Goal: Task Accomplishment & Management: Manage account settings

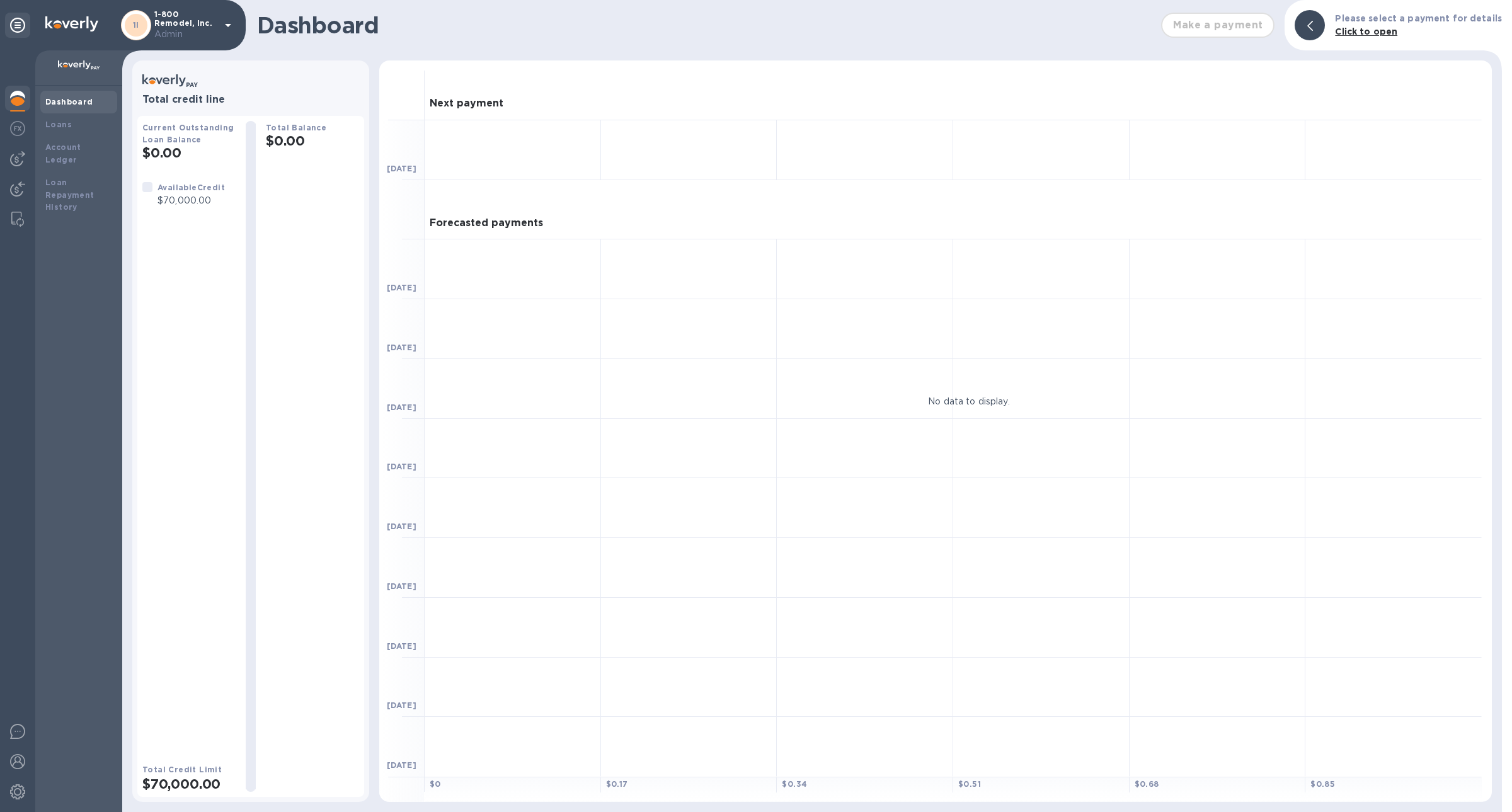
click at [206, 26] on p "1-800 Remodel, Inc. Admin" at bounding box center [185, 25] width 63 height 31
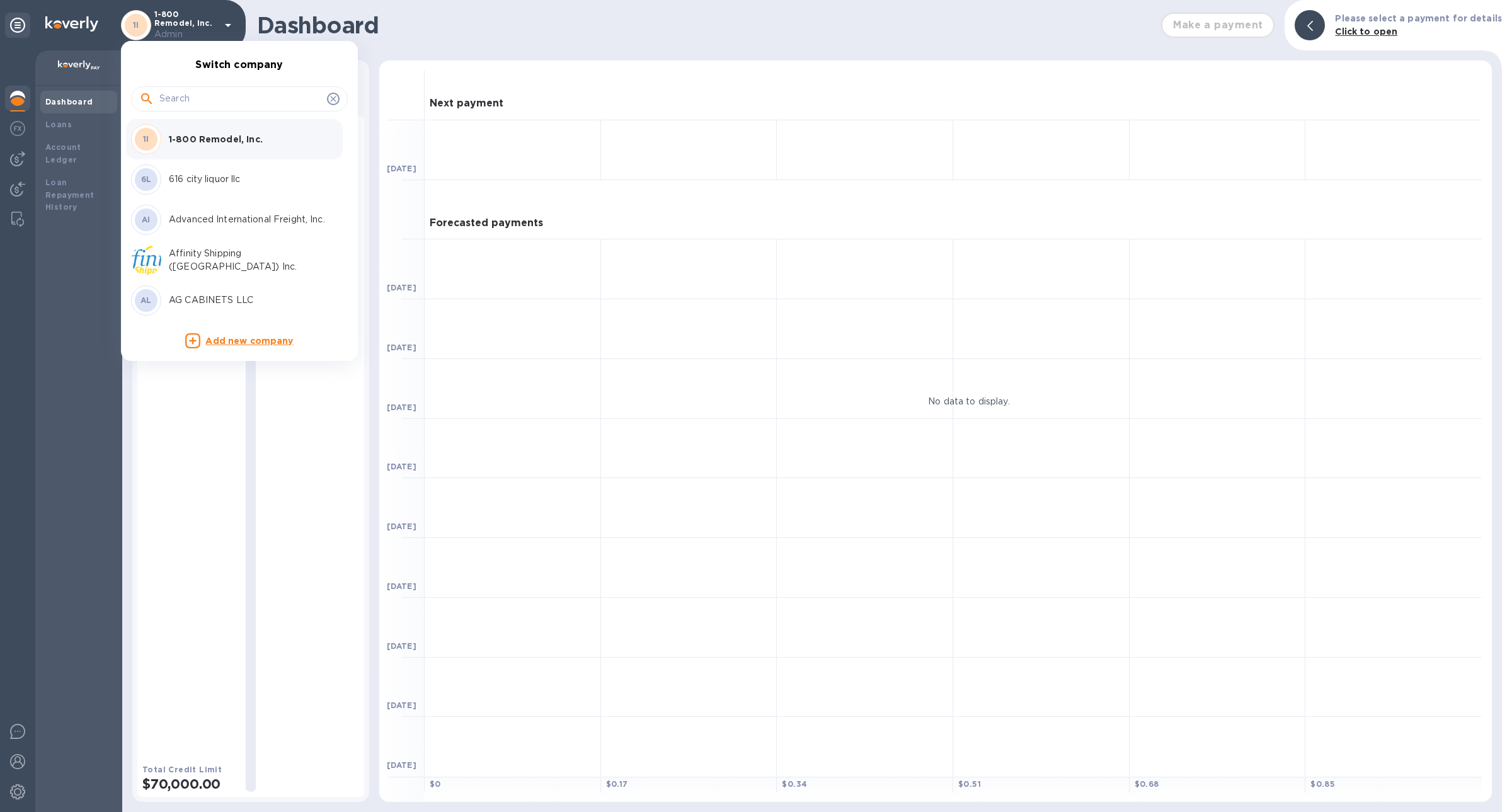
click at [428, 28] on div at bounding box center [756, 406] width 1512 height 812
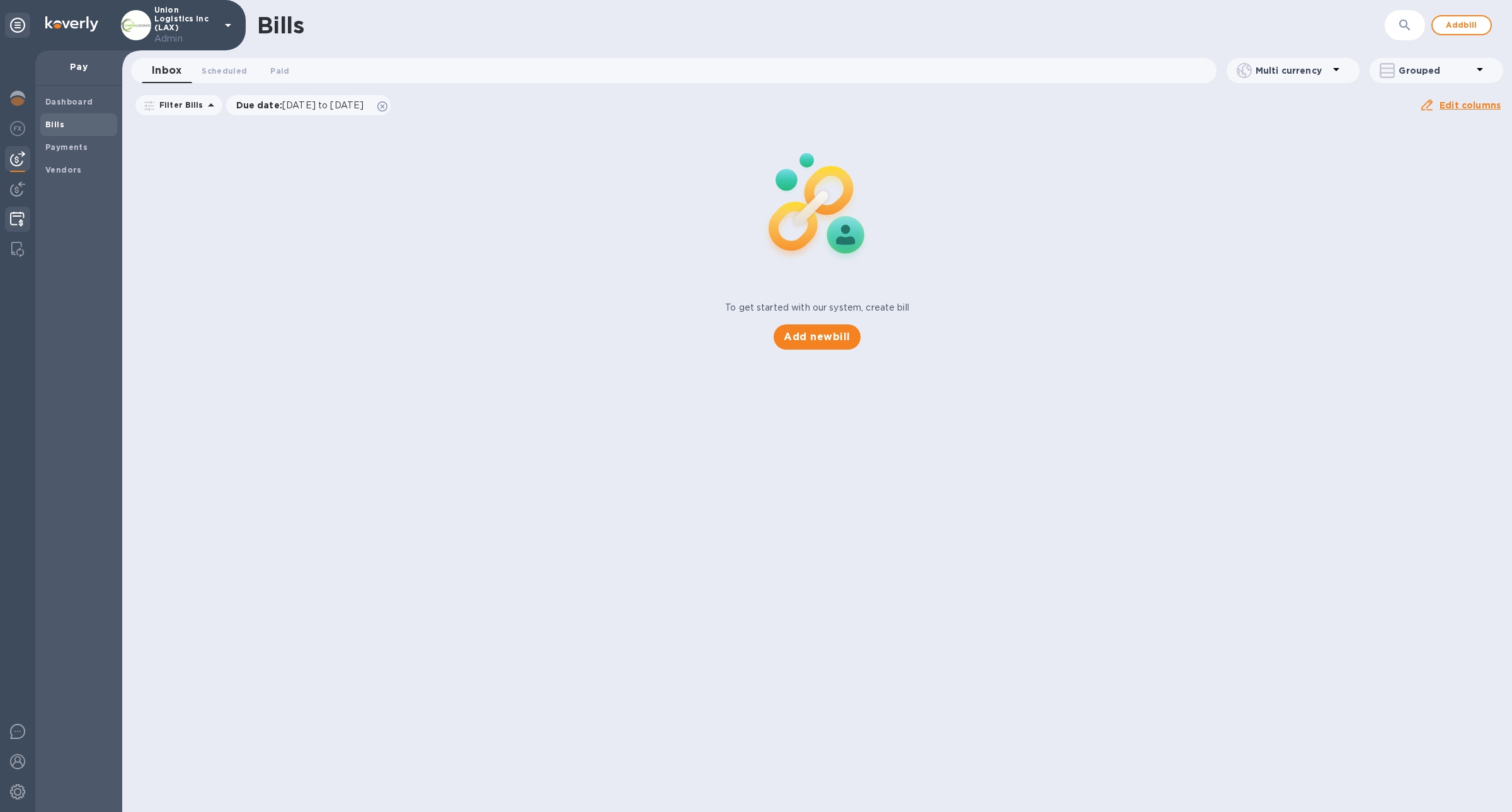
click at [10, 215] on img at bounding box center [17, 219] width 14 height 15
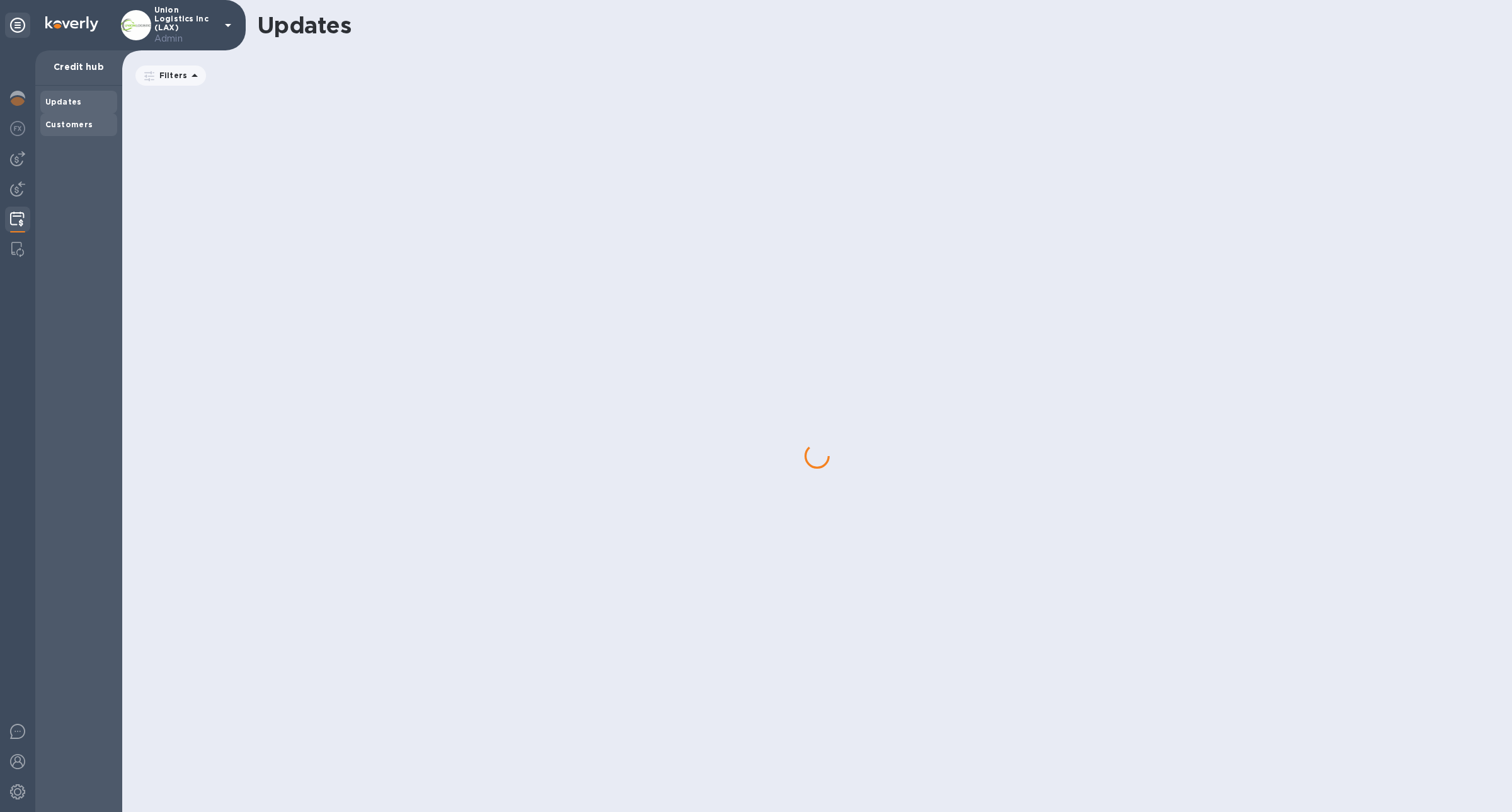
click at [93, 132] on div "Customers" at bounding box center [78, 125] width 77 height 23
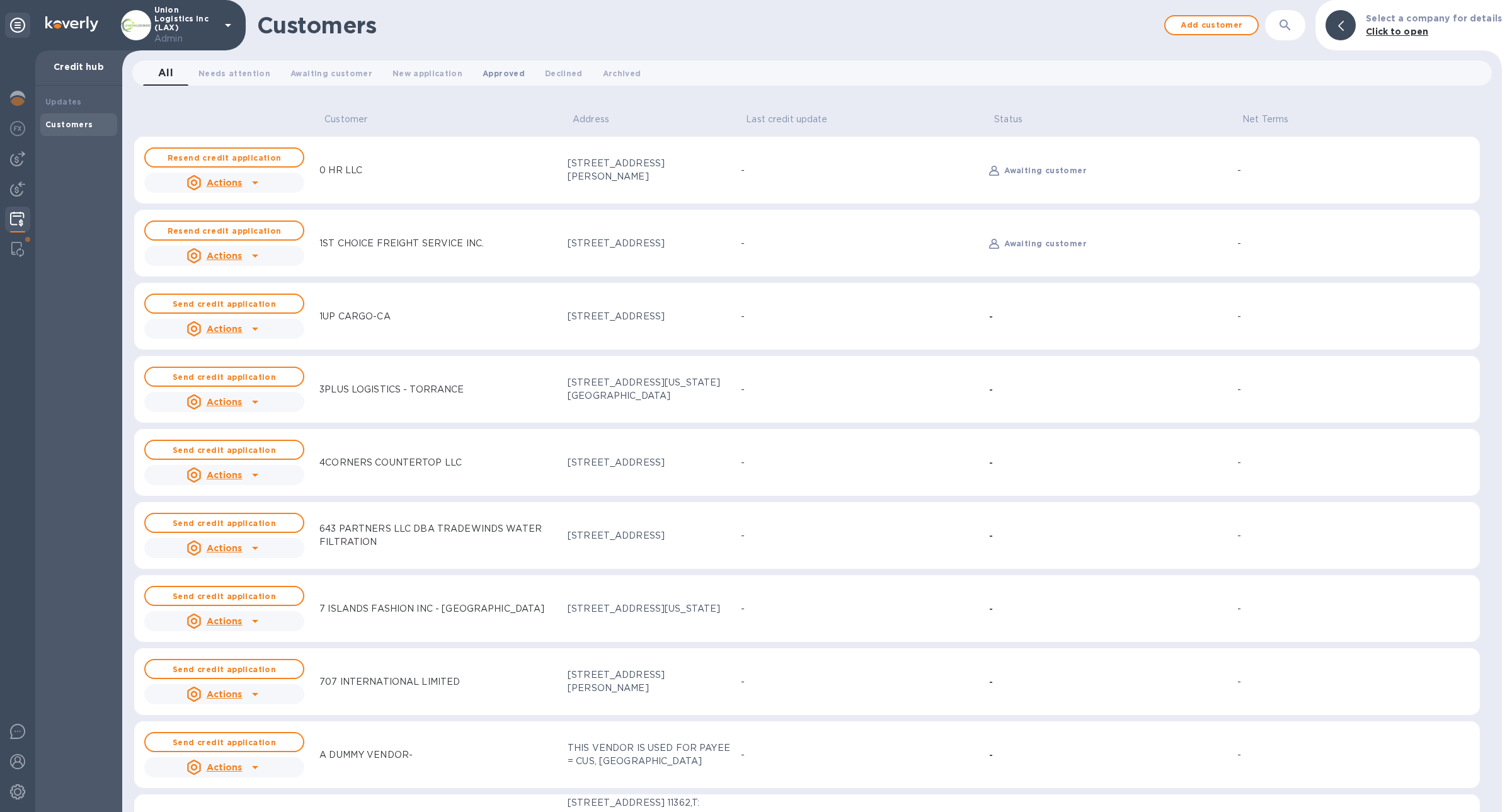
click at [494, 81] on button "Approved 0" at bounding box center [503, 73] width 62 height 25
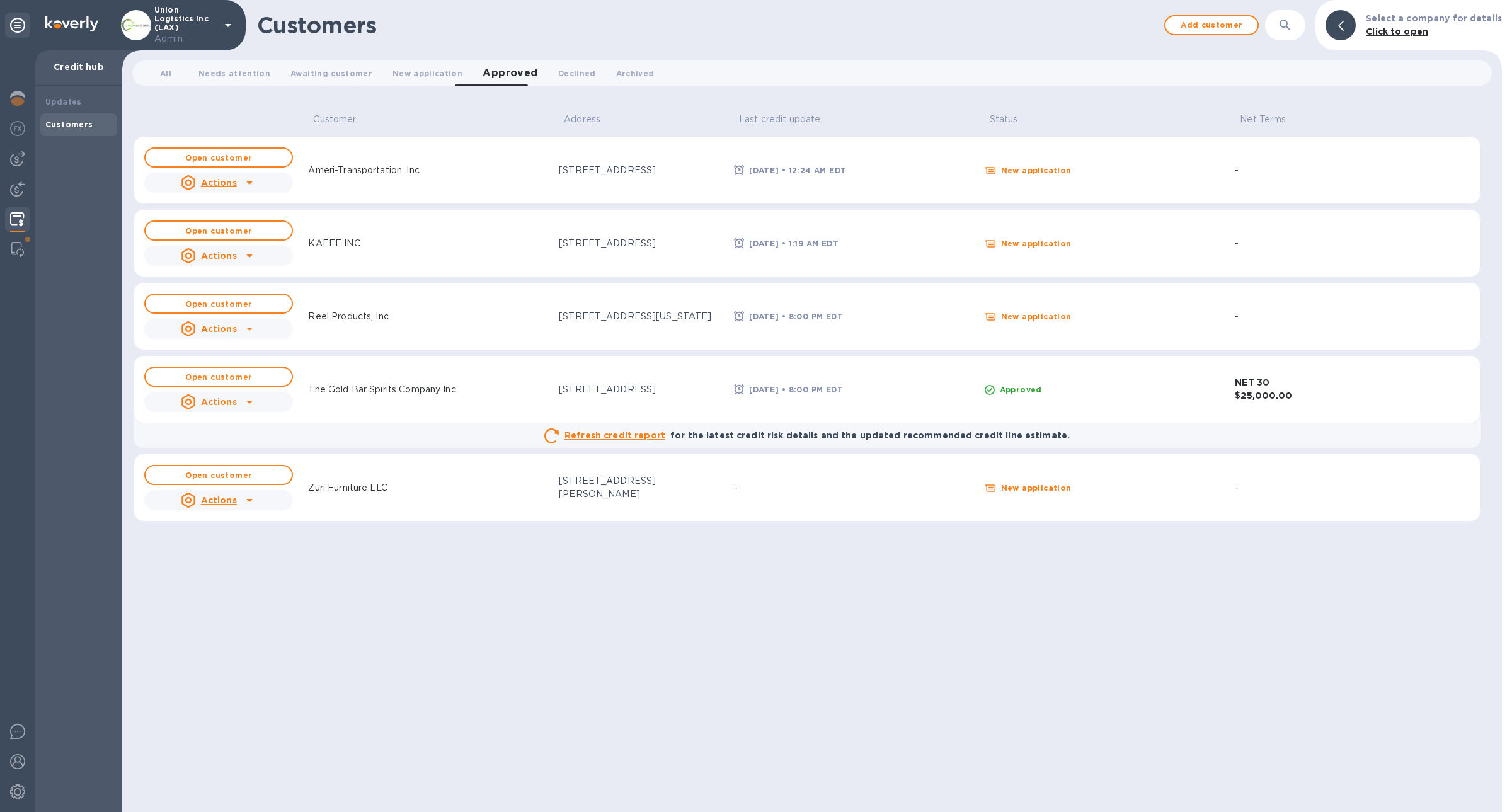
click at [367, 511] on td "Zuri Furniture LLC" at bounding box center [428, 488] width 251 height 68
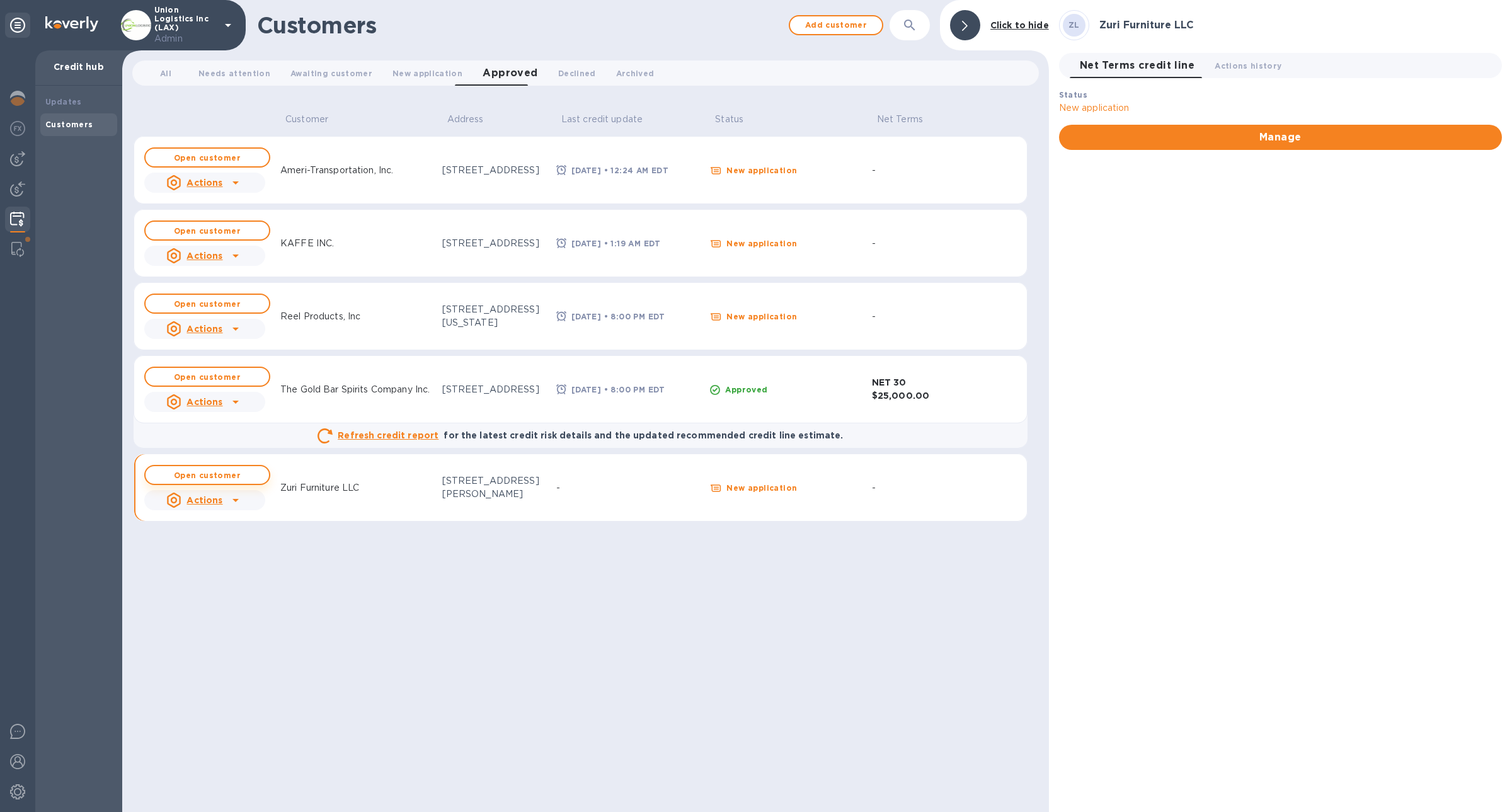
click at [233, 472] on b "Open customer" at bounding box center [207, 475] width 66 height 10
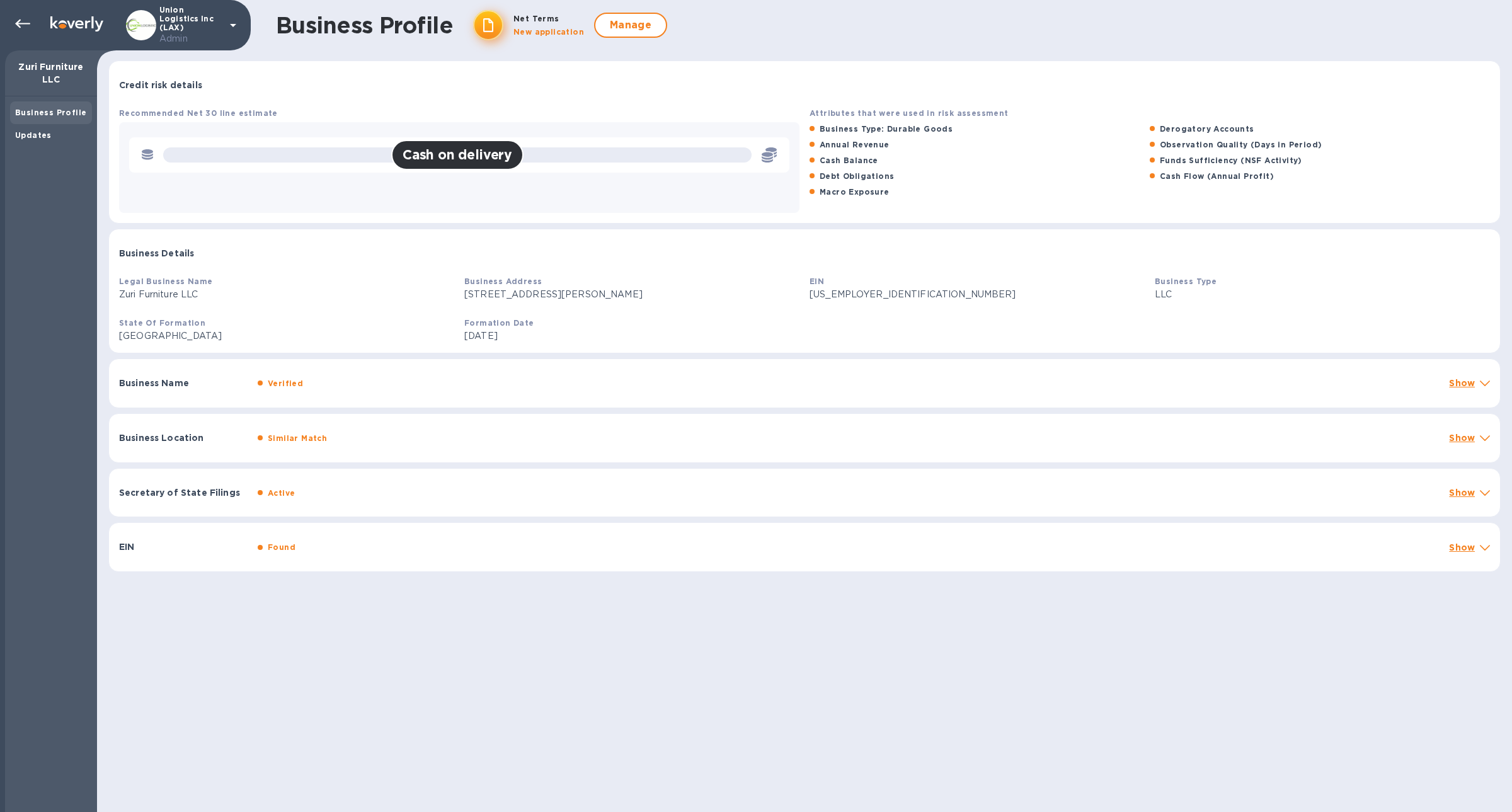
click at [305, 162] on div "Cash on delivery" at bounding box center [457, 155] width 594 height 20
click at [55, 142] on div "Updates" at bounding box center [51, 136] width 82 height 23
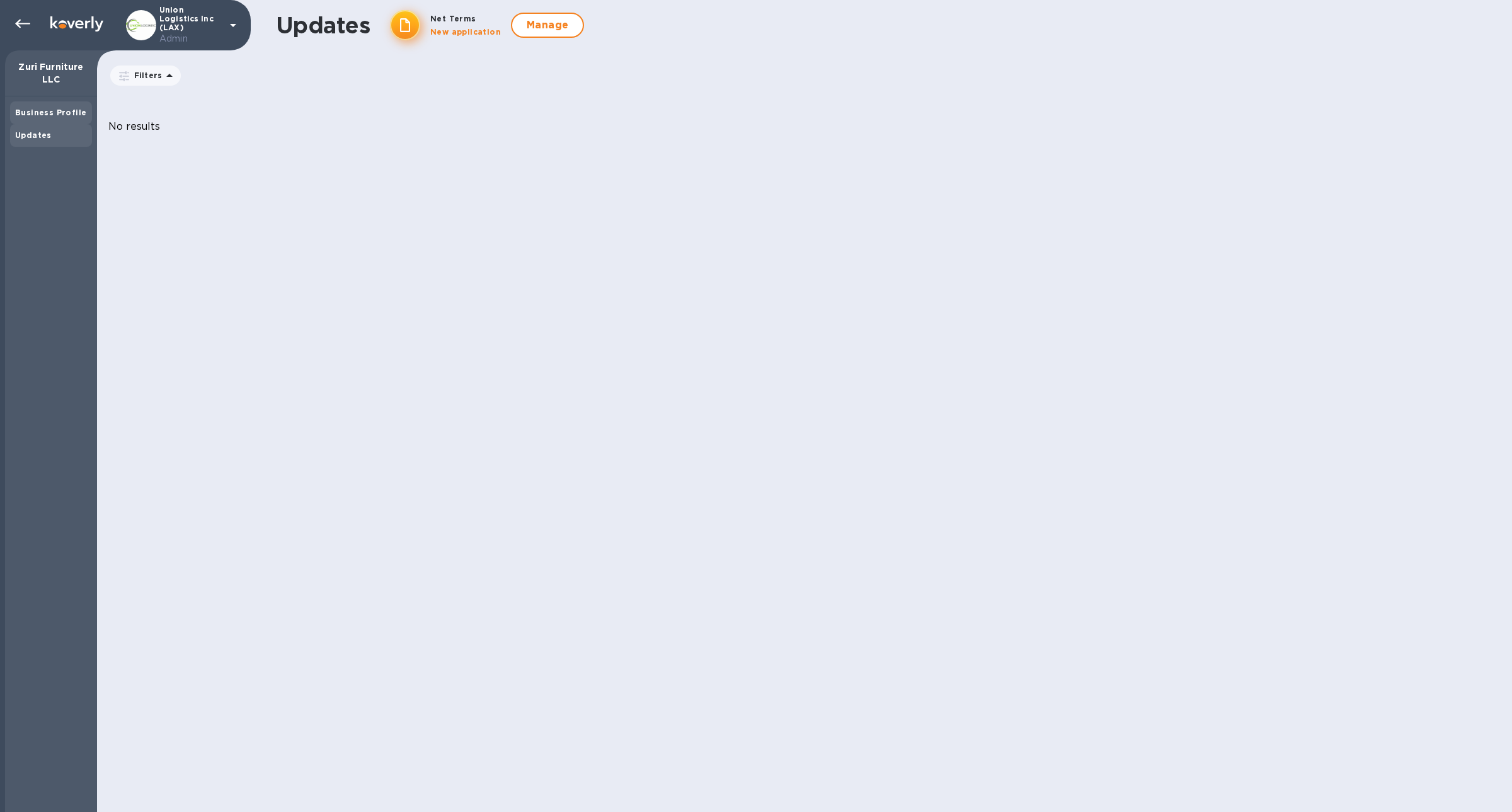
click at [71, 111] on b "Business Profile" at bounding box center [51, 113] width 71 height 10
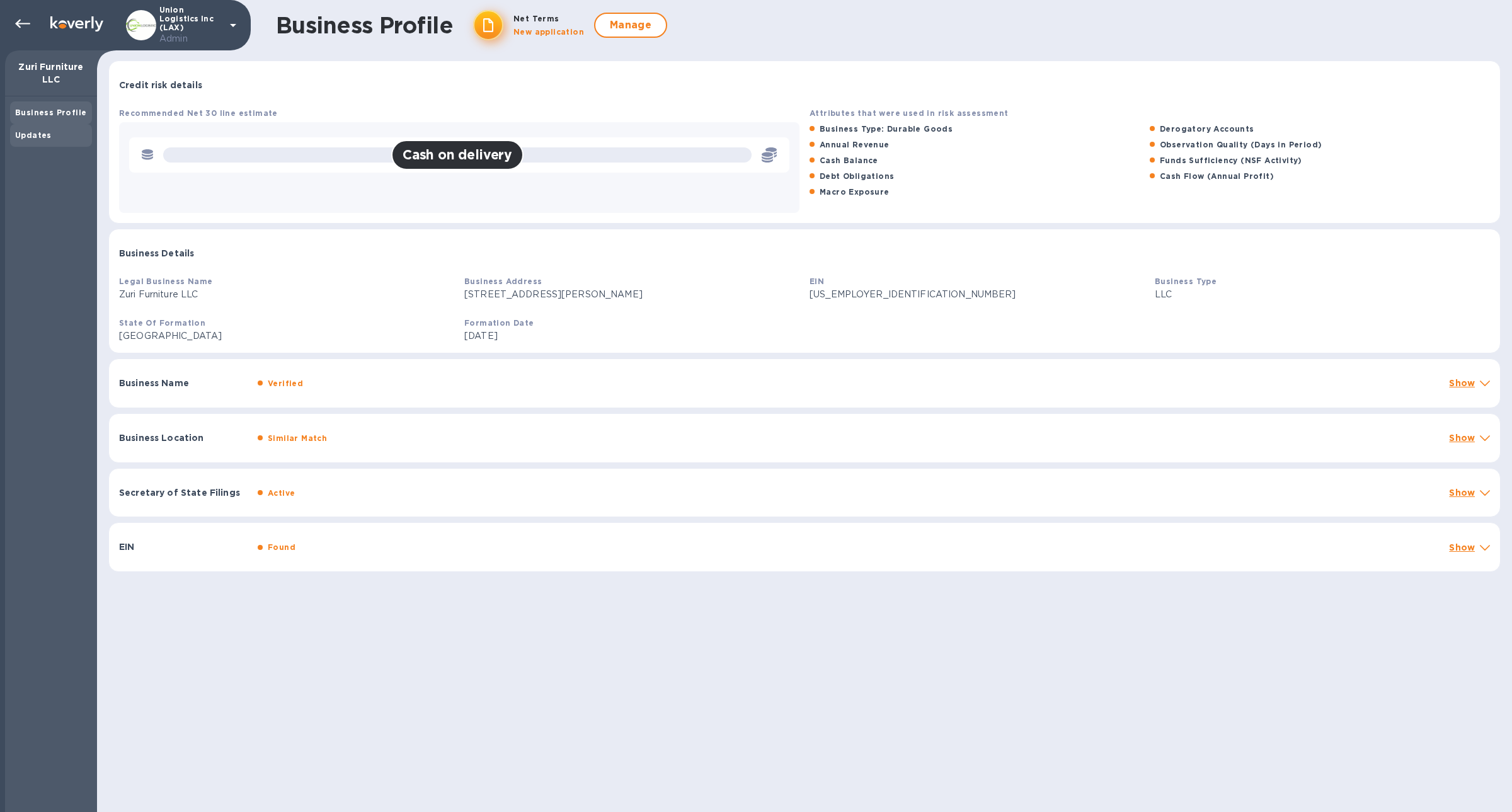
click at [62, 134] on div "Updates" at bounding box center [51, 136] width 72 height 12
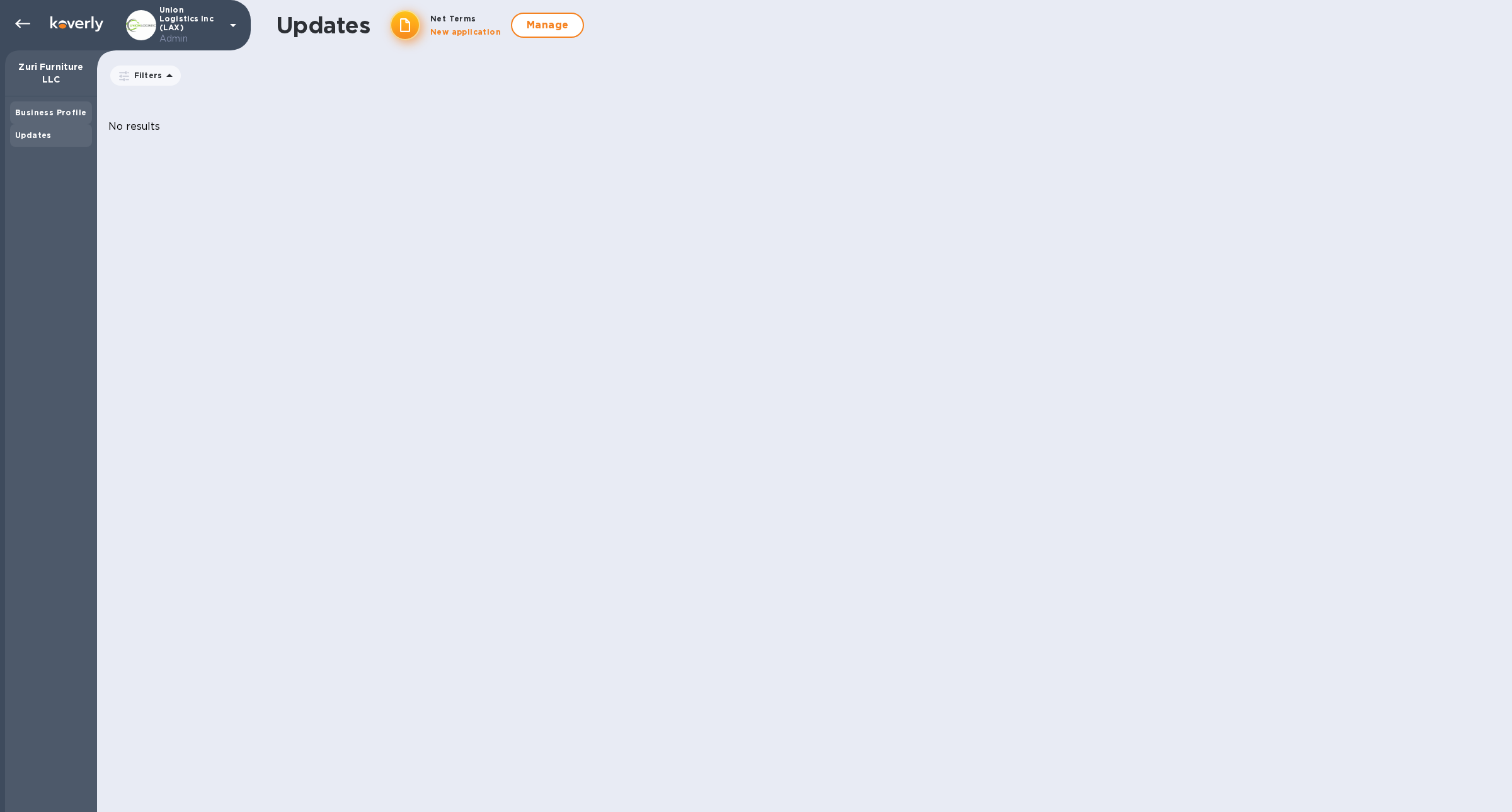
click at [61, 122] on div "Business Profile" at bounding box center [51, 113] width 82 height 23
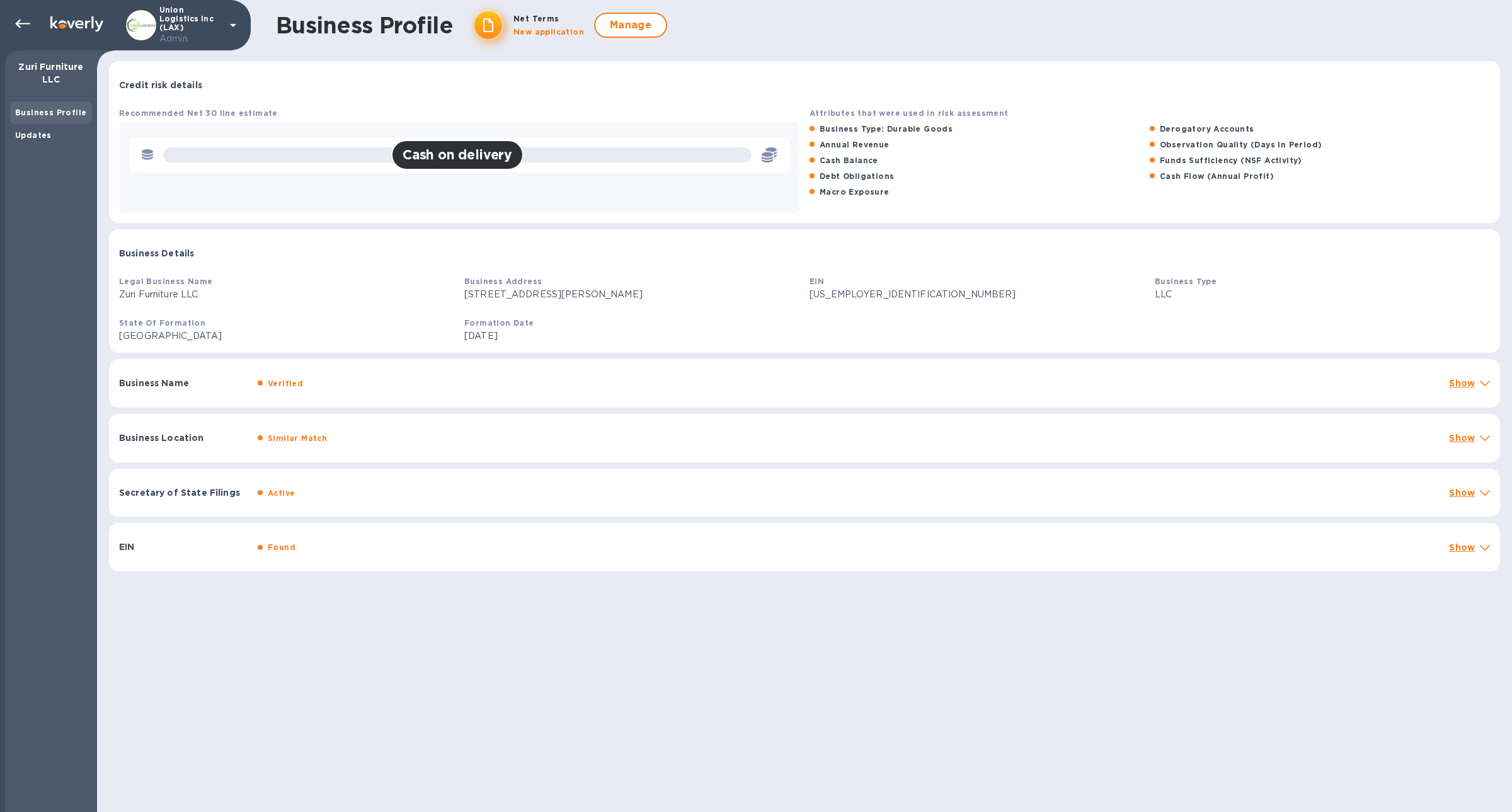
click at [307, 387] on div "Verified" at bounding box center [848, 383] width 1187 height 19
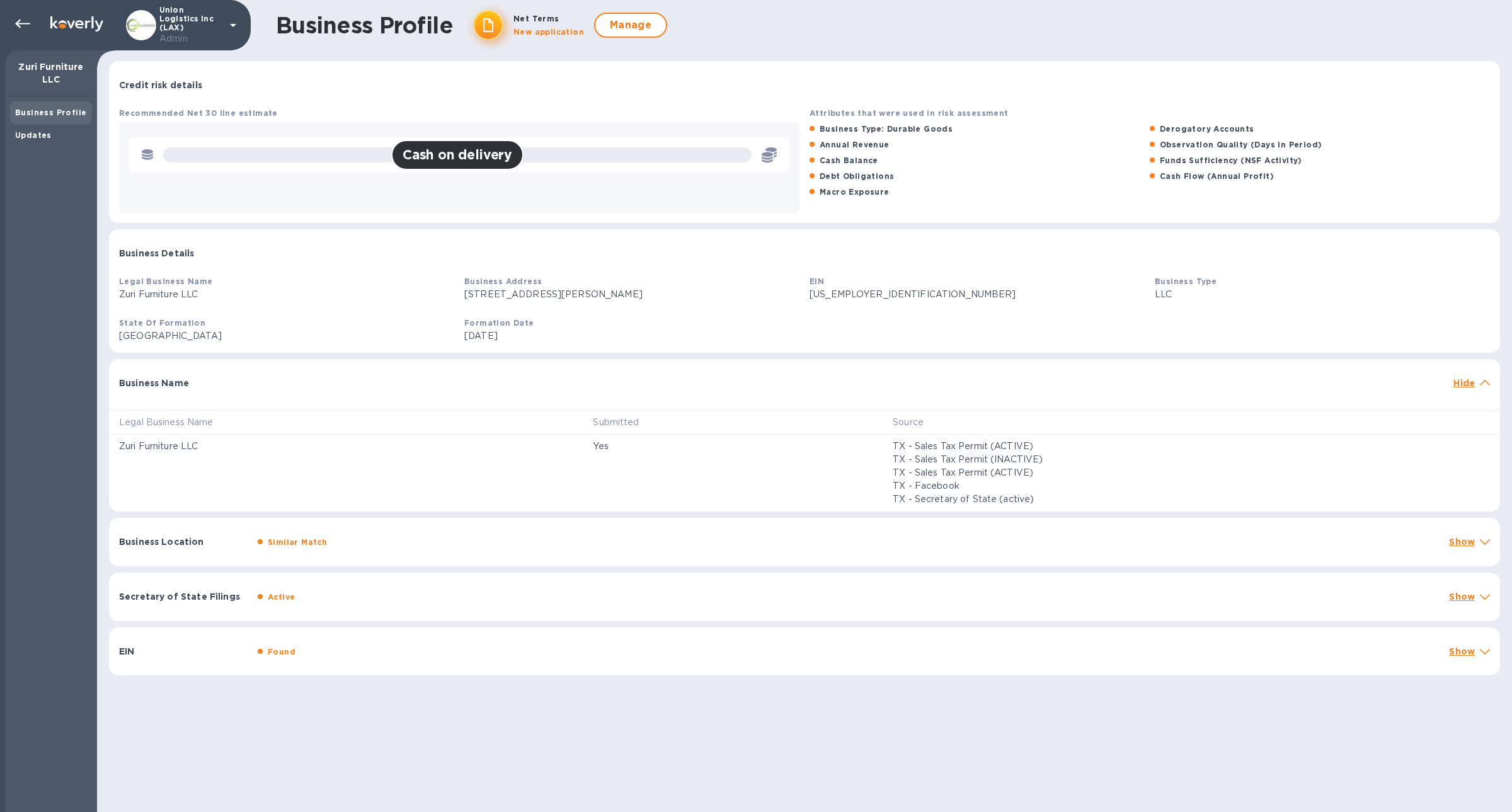
click at [307, 387] on div "Business Name" at bounding box center [782, 383] width 1335 height 23
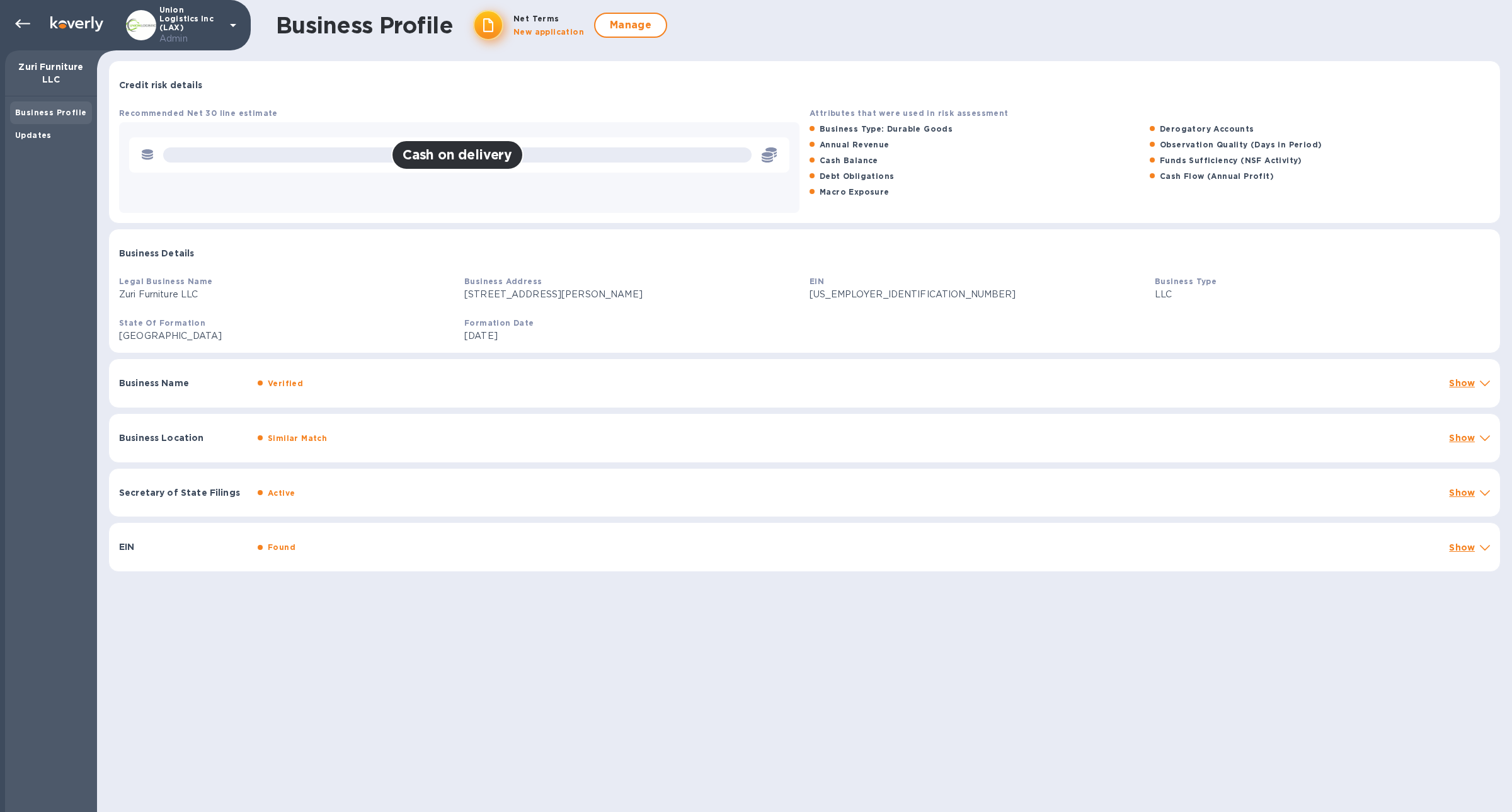
click at [300, 431] on div "Similar Match" at bounding box center [297, 438] width 65 height 19
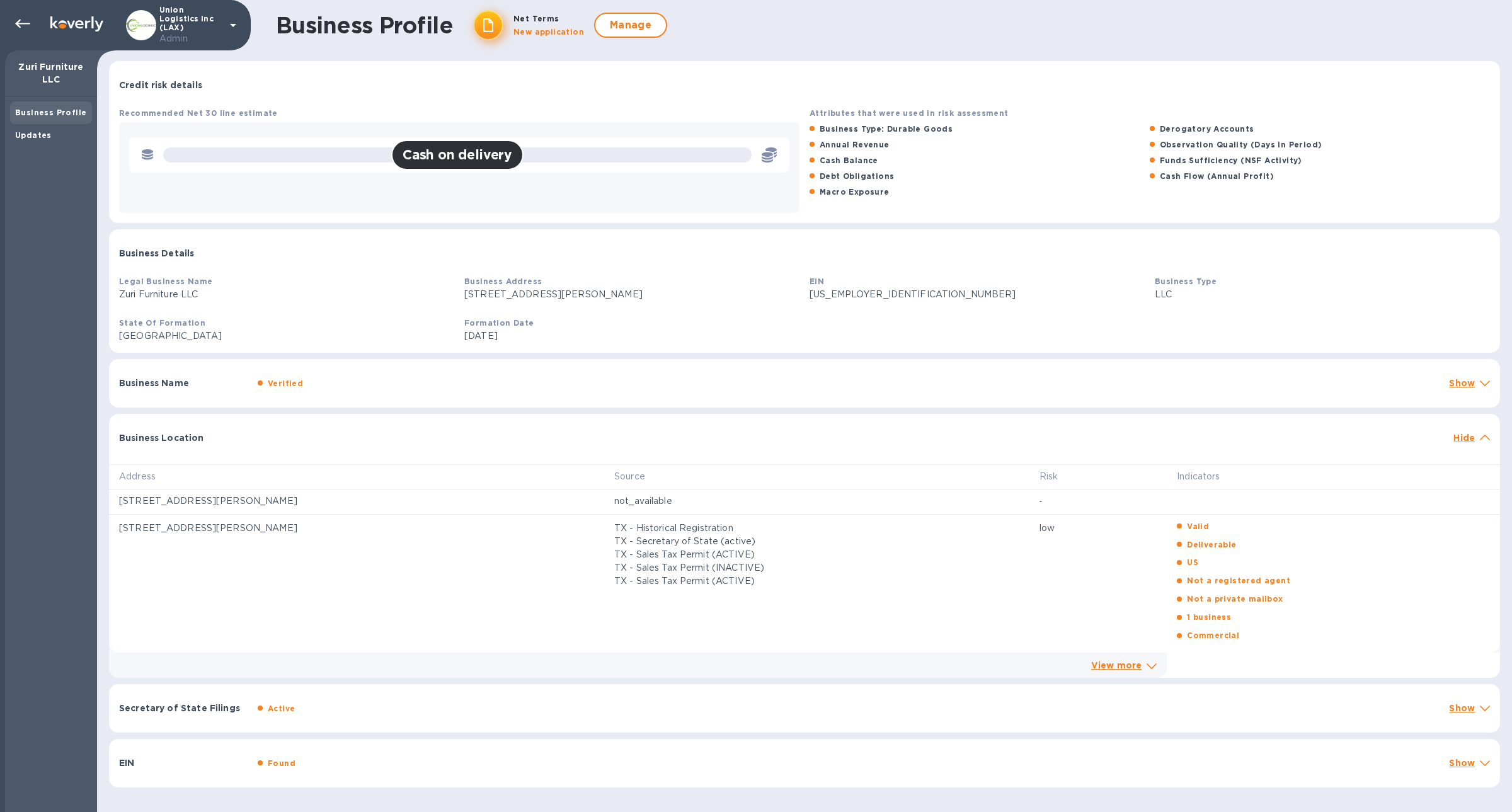
click at [300, 431] on div at bounding box center [850, 431] width 1196 height 10
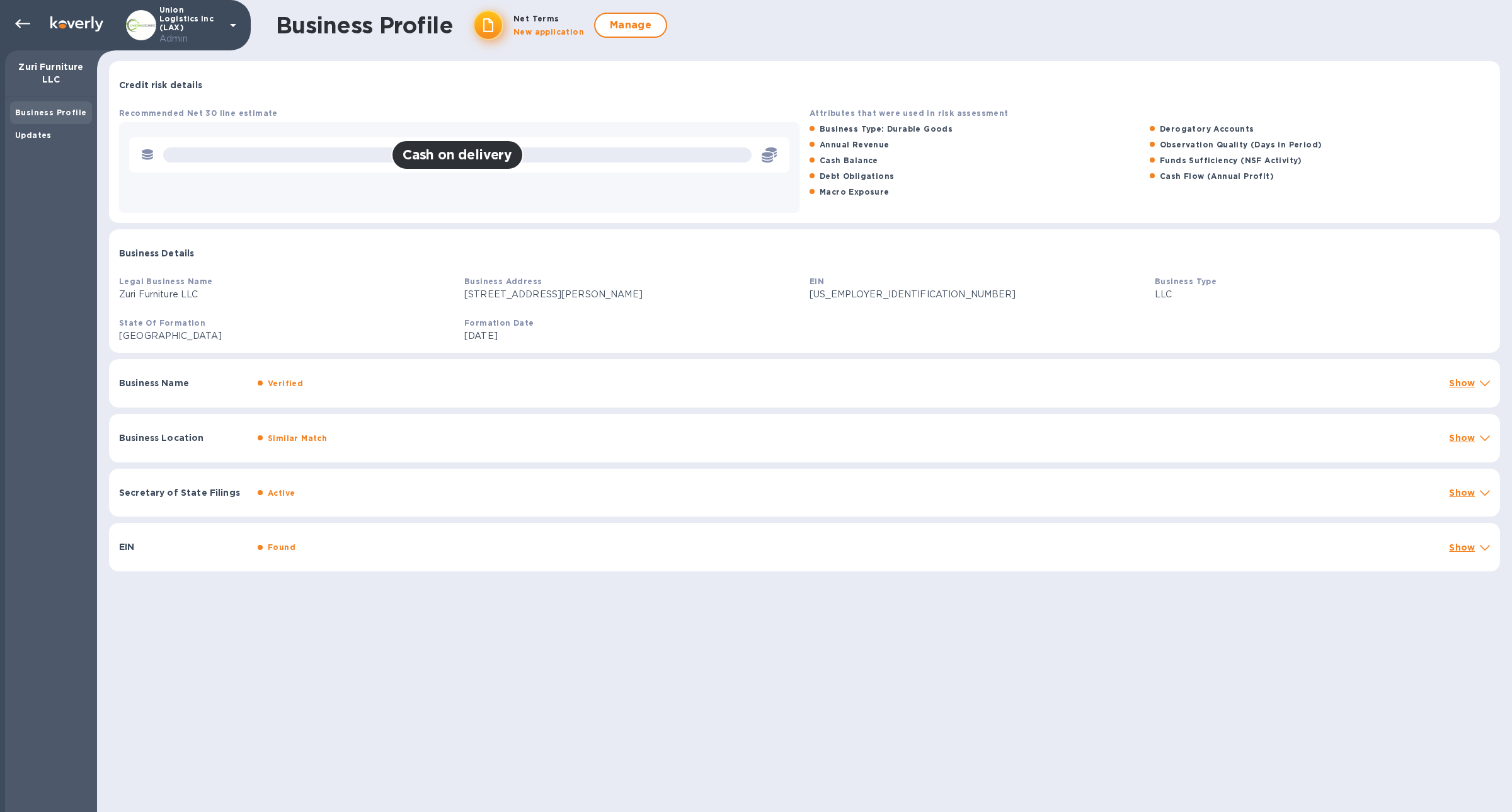
click at [300, 431] on div "Similar Match" at bounding box center [297, 438] width 65 height 19
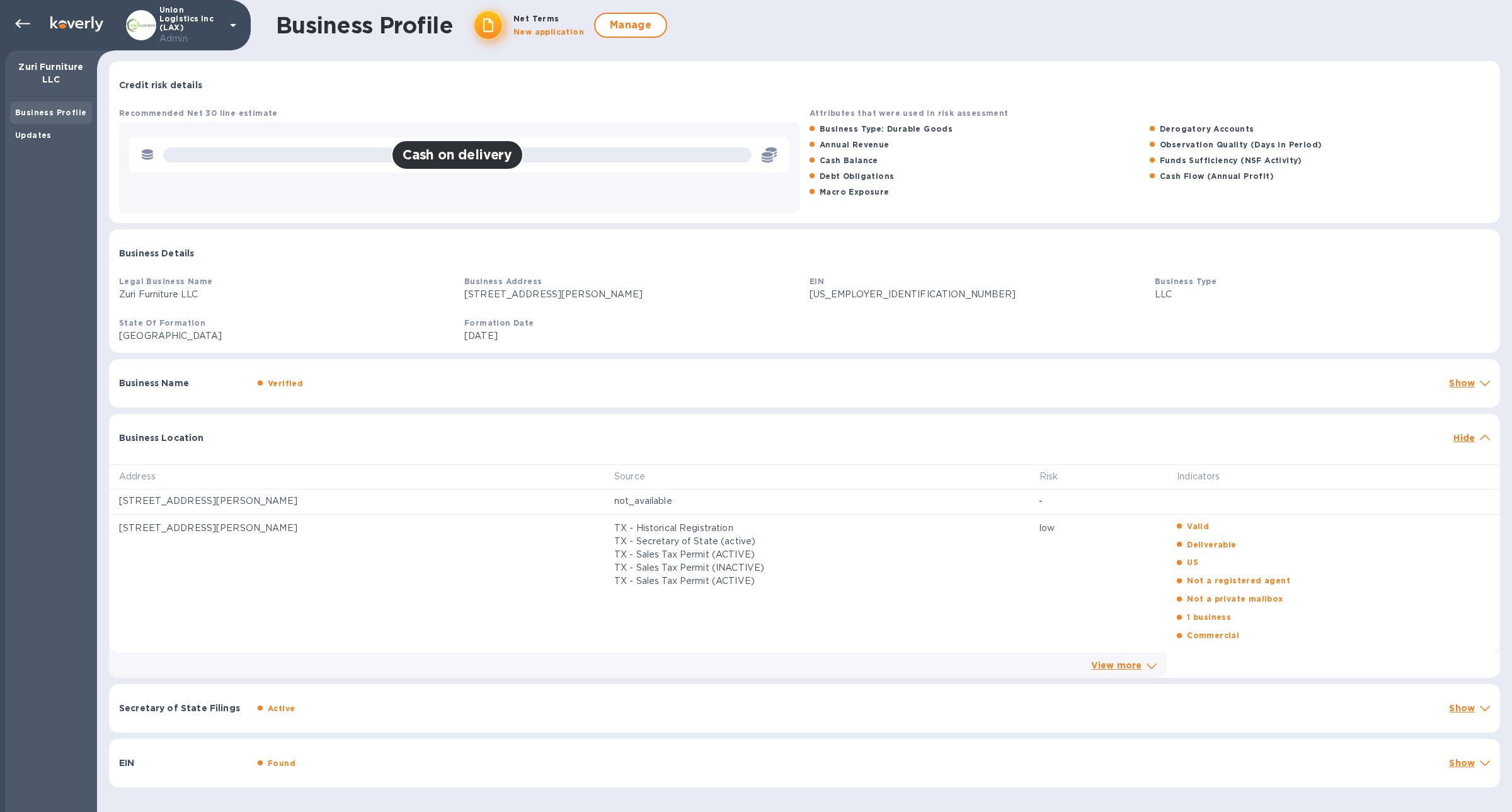
click at [300, 431] on div at bounding box center [850, 431] width 1196 height 10
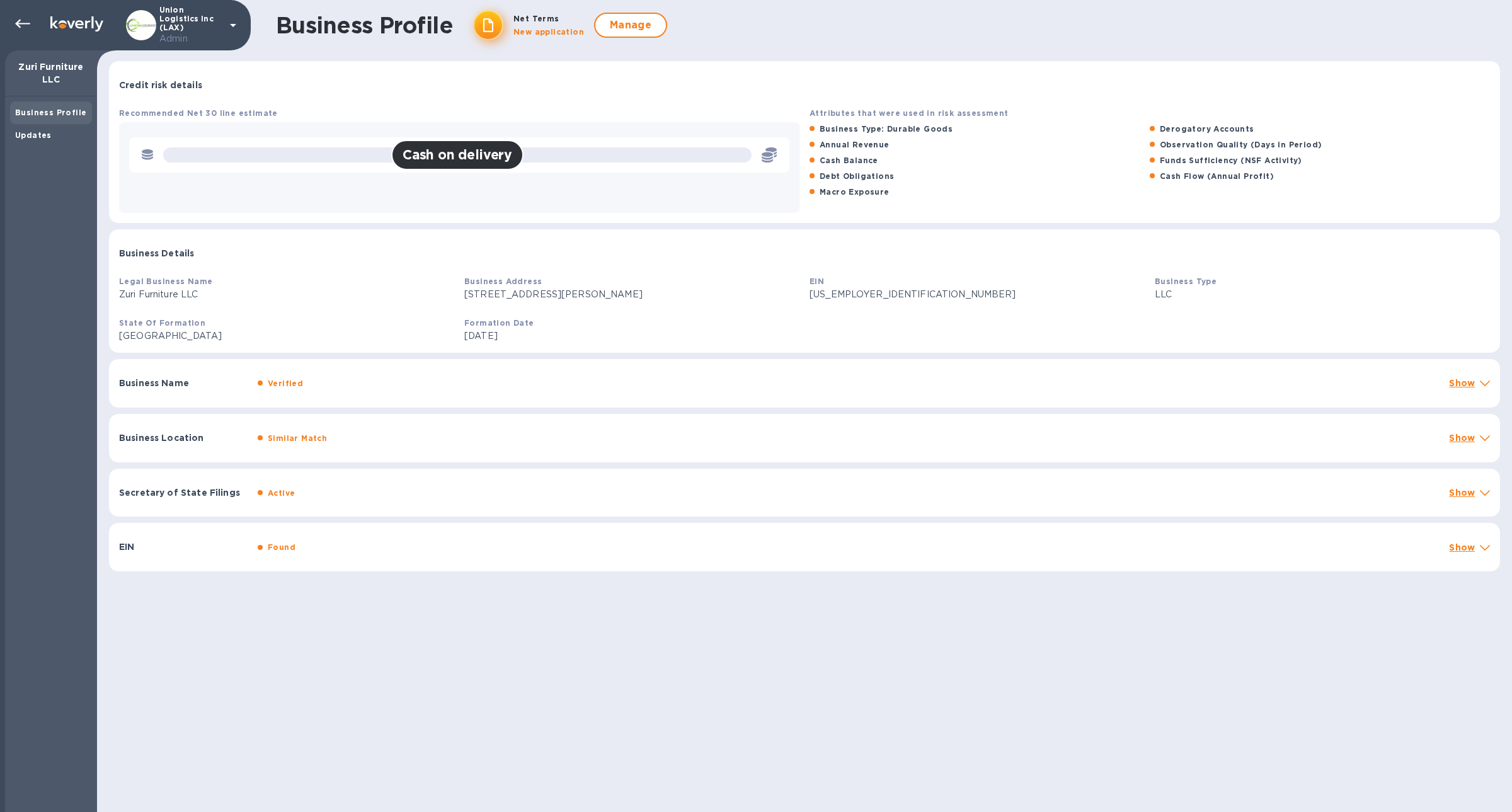
click at [8, 24] on div at bounding box center [20, 25] width 30 height 27
click at [23, 23] on icon at bounding box center [22, 24] width 15 height 9
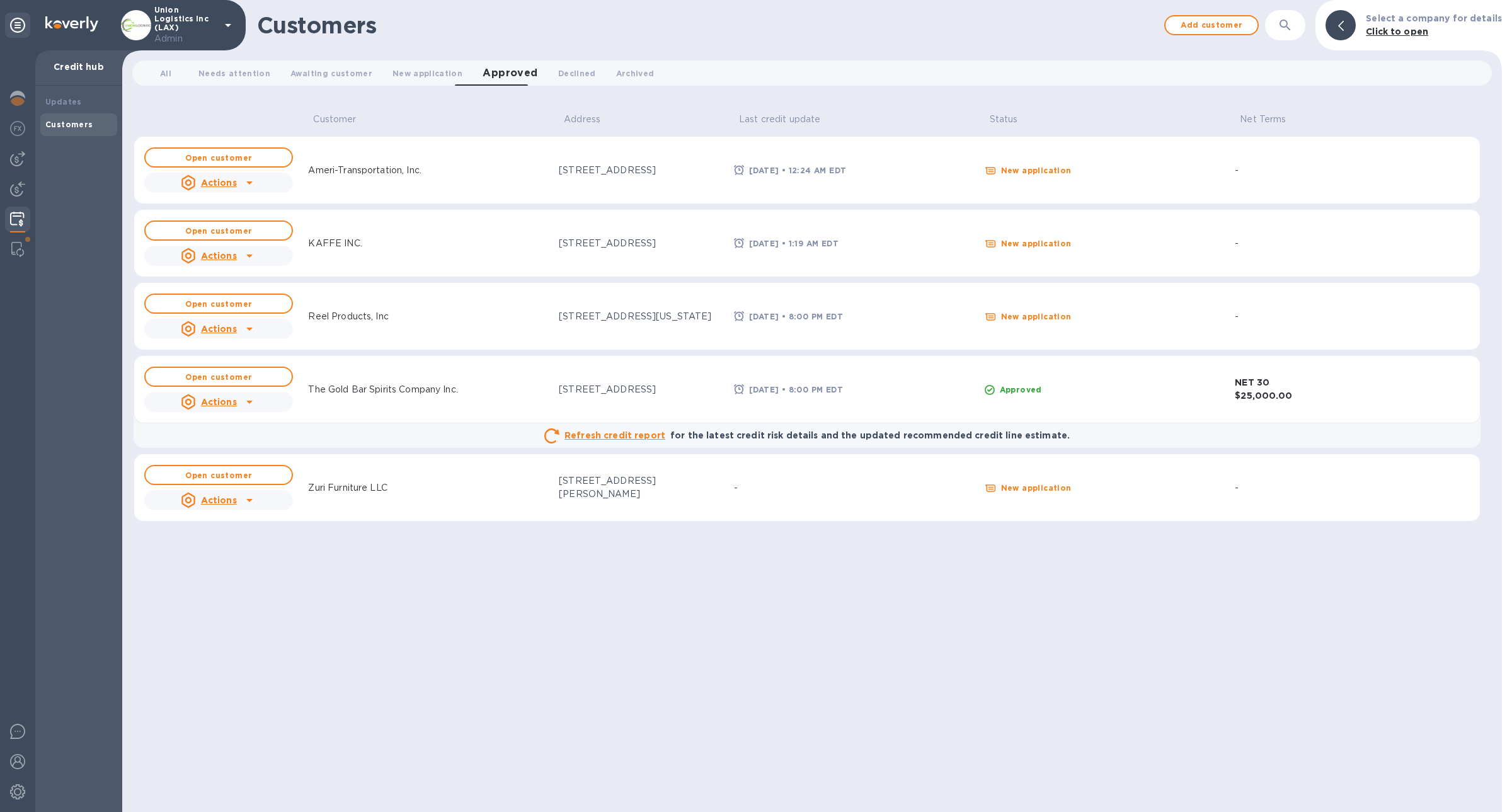
click at [261, 489] on div "Actions" at bounding box center [218, 500] width 153 height 25
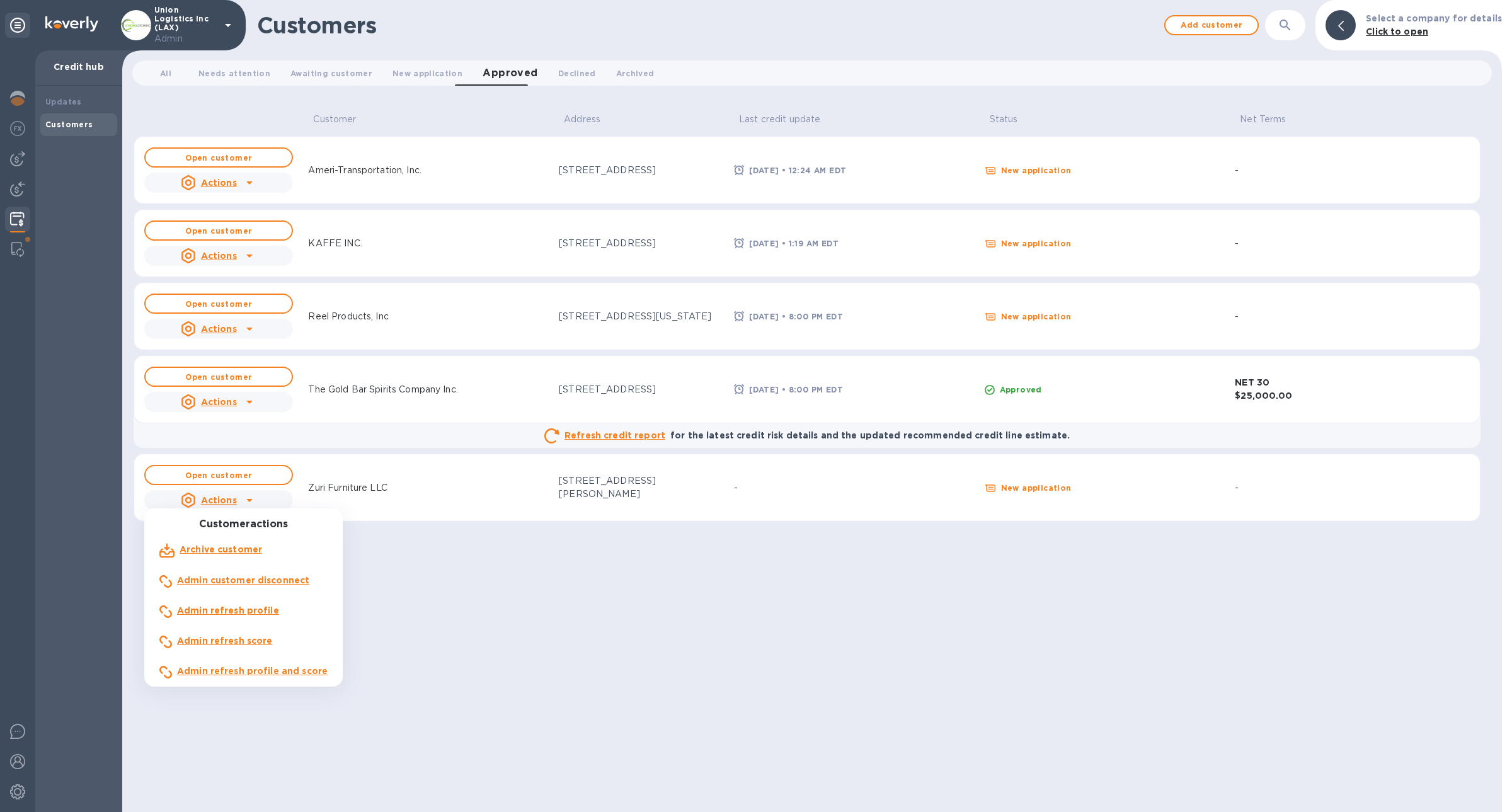
click at [269, 582] on b "Admin customer disconnect" at bounding box center [243, 580] width 132 height 10
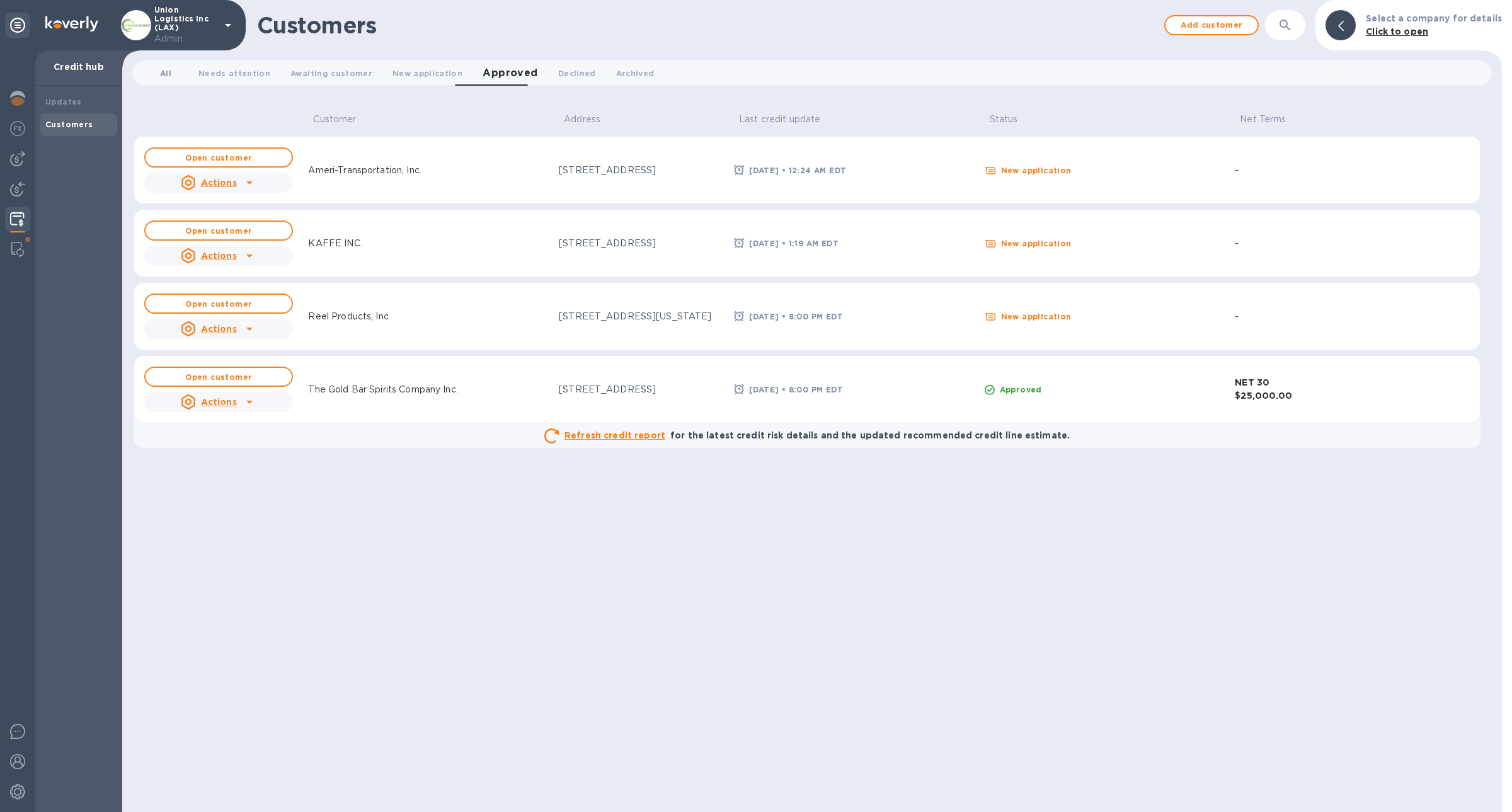
click at [172, 71] on span "All 0" at bounding box center [166, 73] width 25 height 13
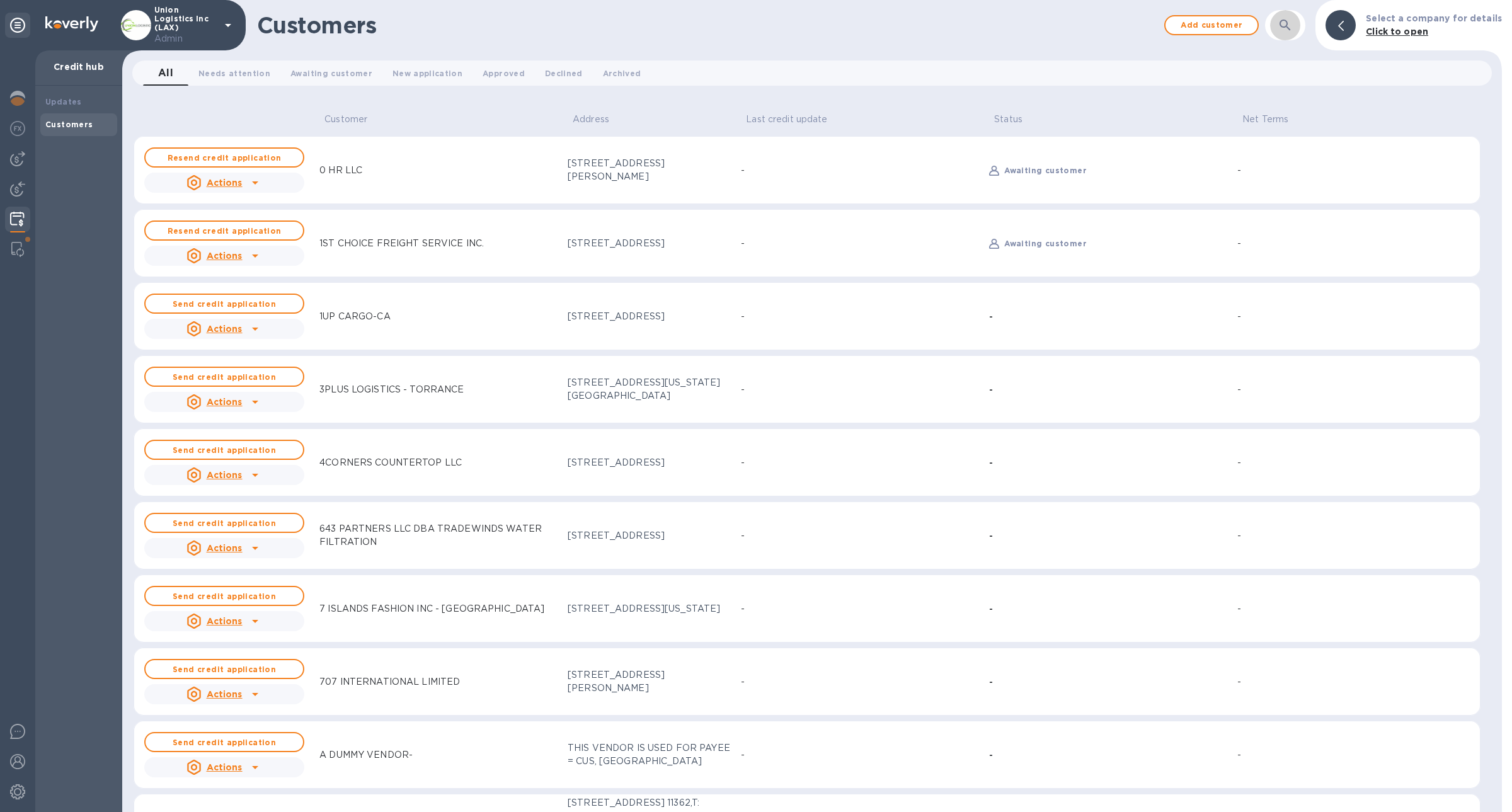
click at [1293, 30] on icon "button" at bounding box center [1285, 25] width 15 height 15
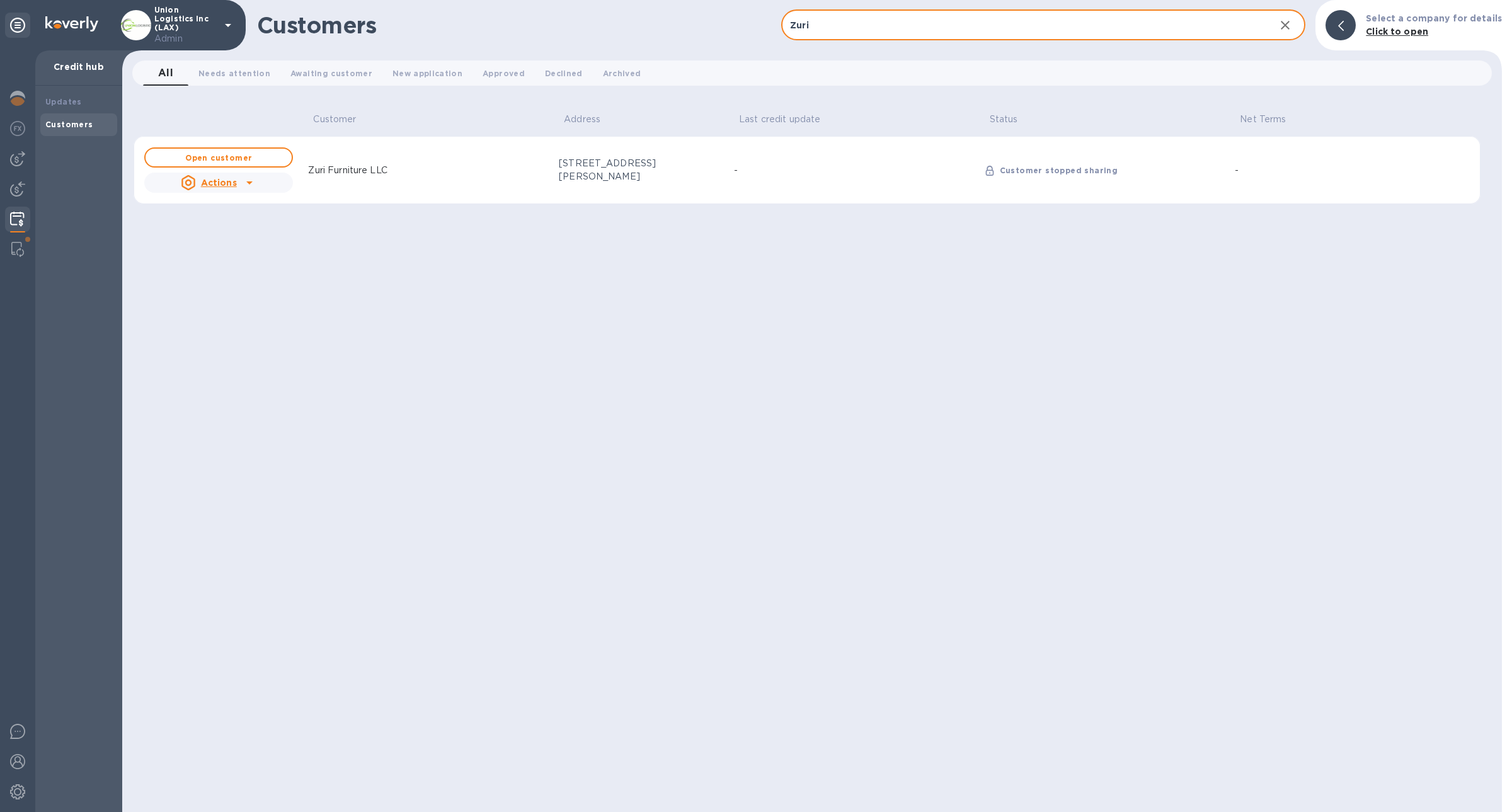
type input "Zuri"
click at [230, 184] on u "Actions" at bounding box center [219, 182] width 36 height 10
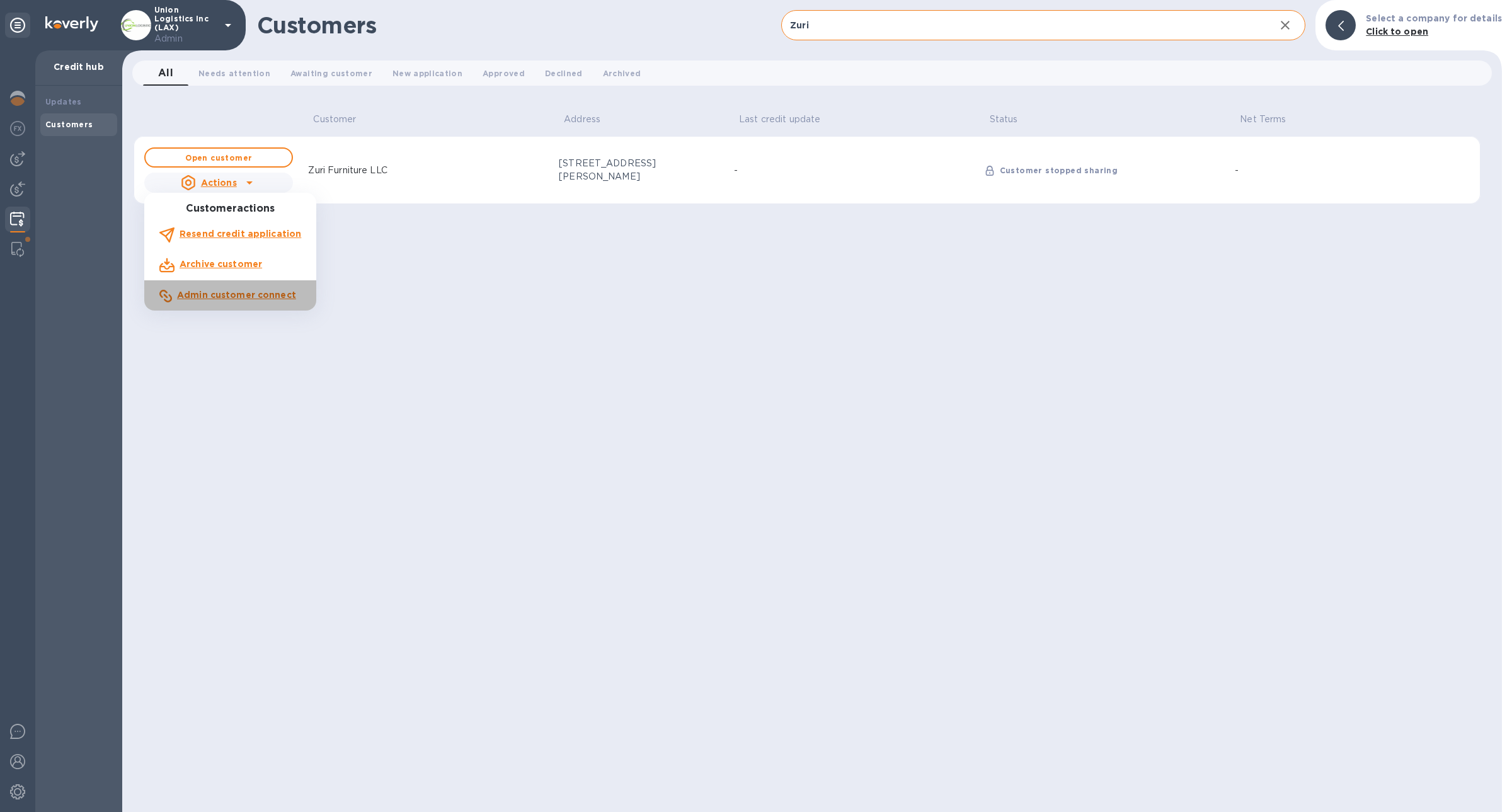
click at [268, 293] on b "Admin customer connect" at bounding box center [237, 294] width 119 height 10
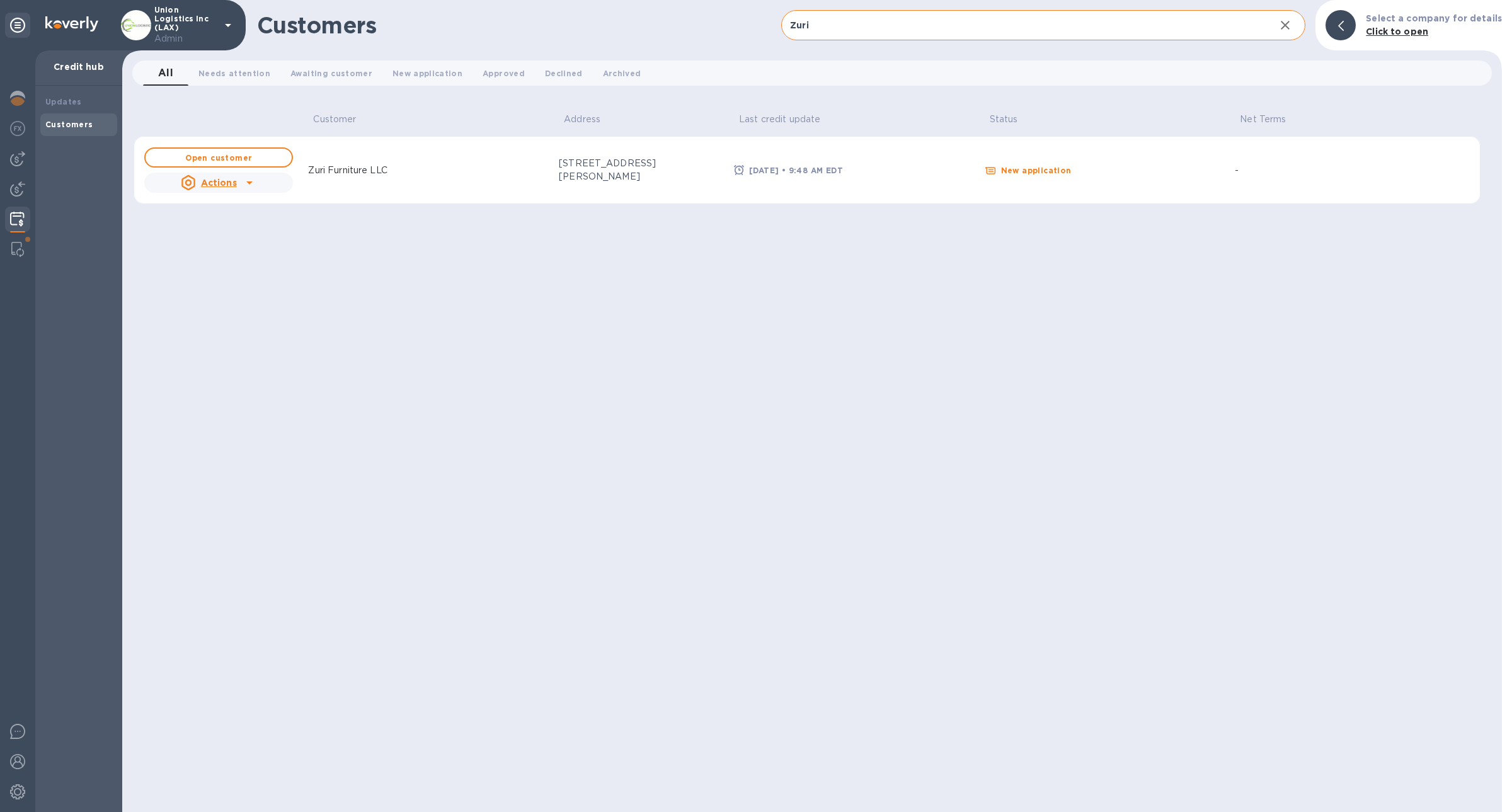
click at [372, 193] on td "Zuri Furniture LLC" at bounding box center [428, 170] width 251 height 68
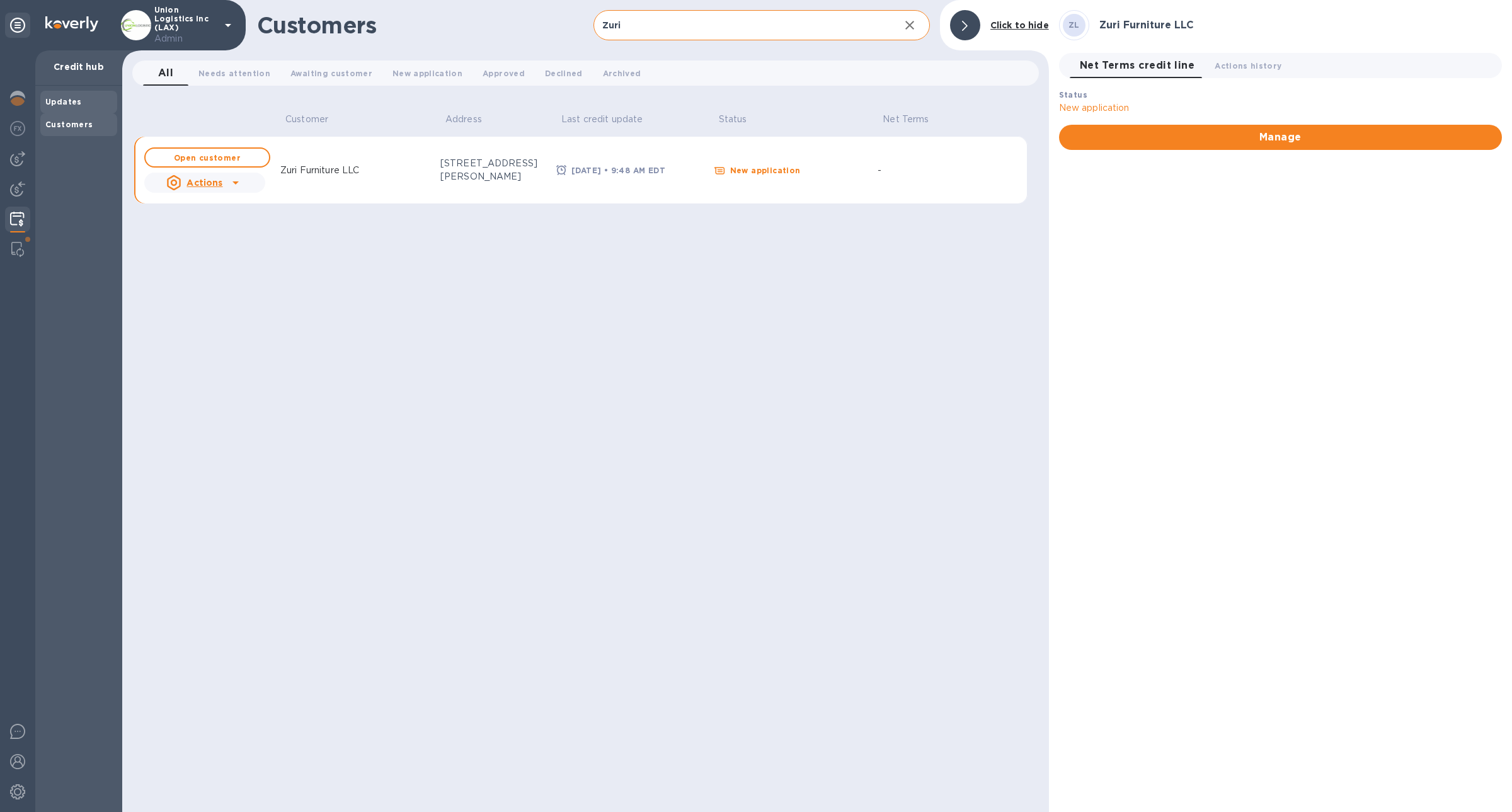
click at [60, 108] on div "Updates" at bounding box center [78, 102] width 66 height 12
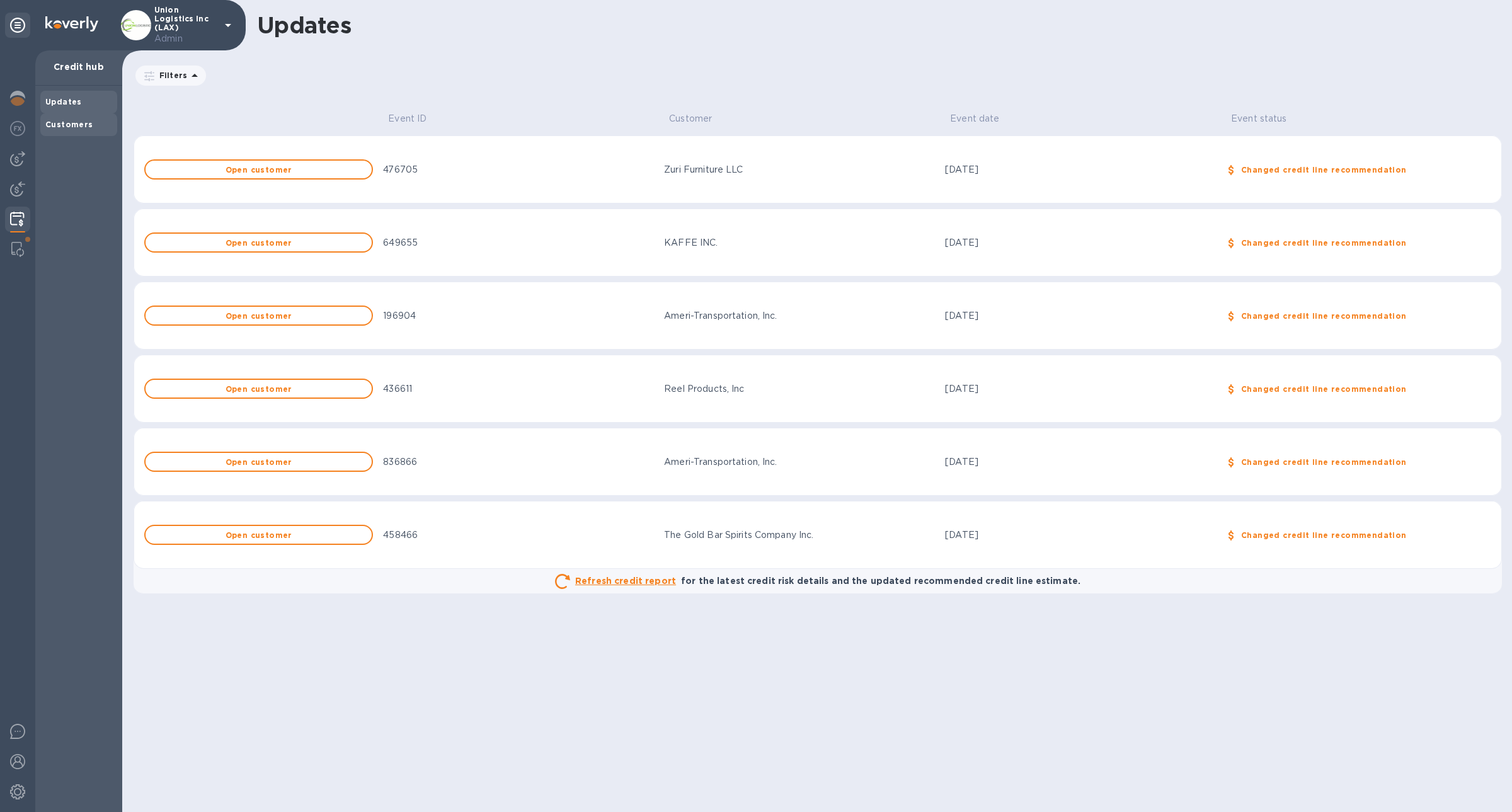
click at [84, 123] on b "Customers" at bounding box center [69, 124] width 48 height 10
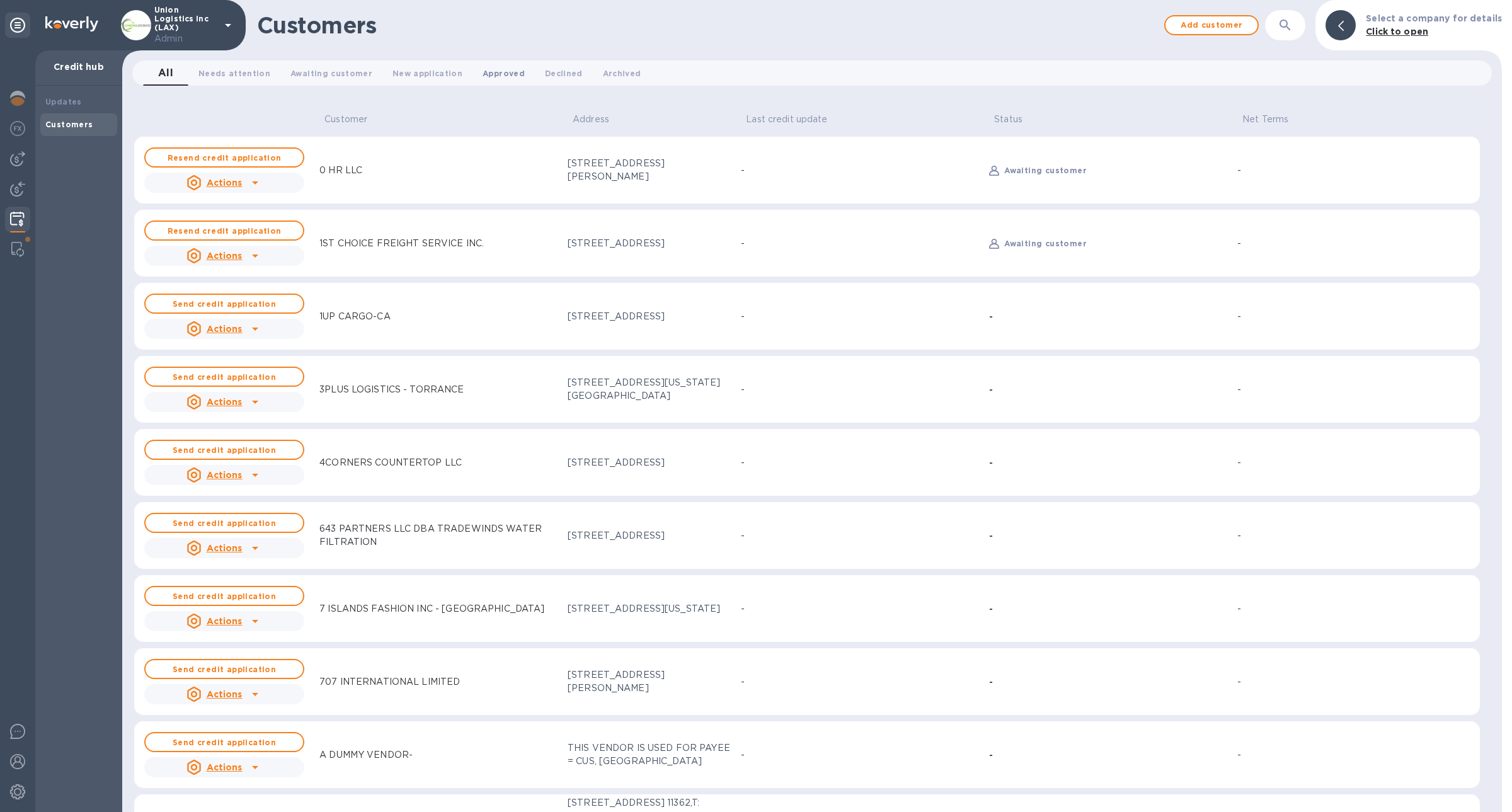
click at [483, 78] on span "Approved 0" at bounding box center [504, 73] width 43 height 13
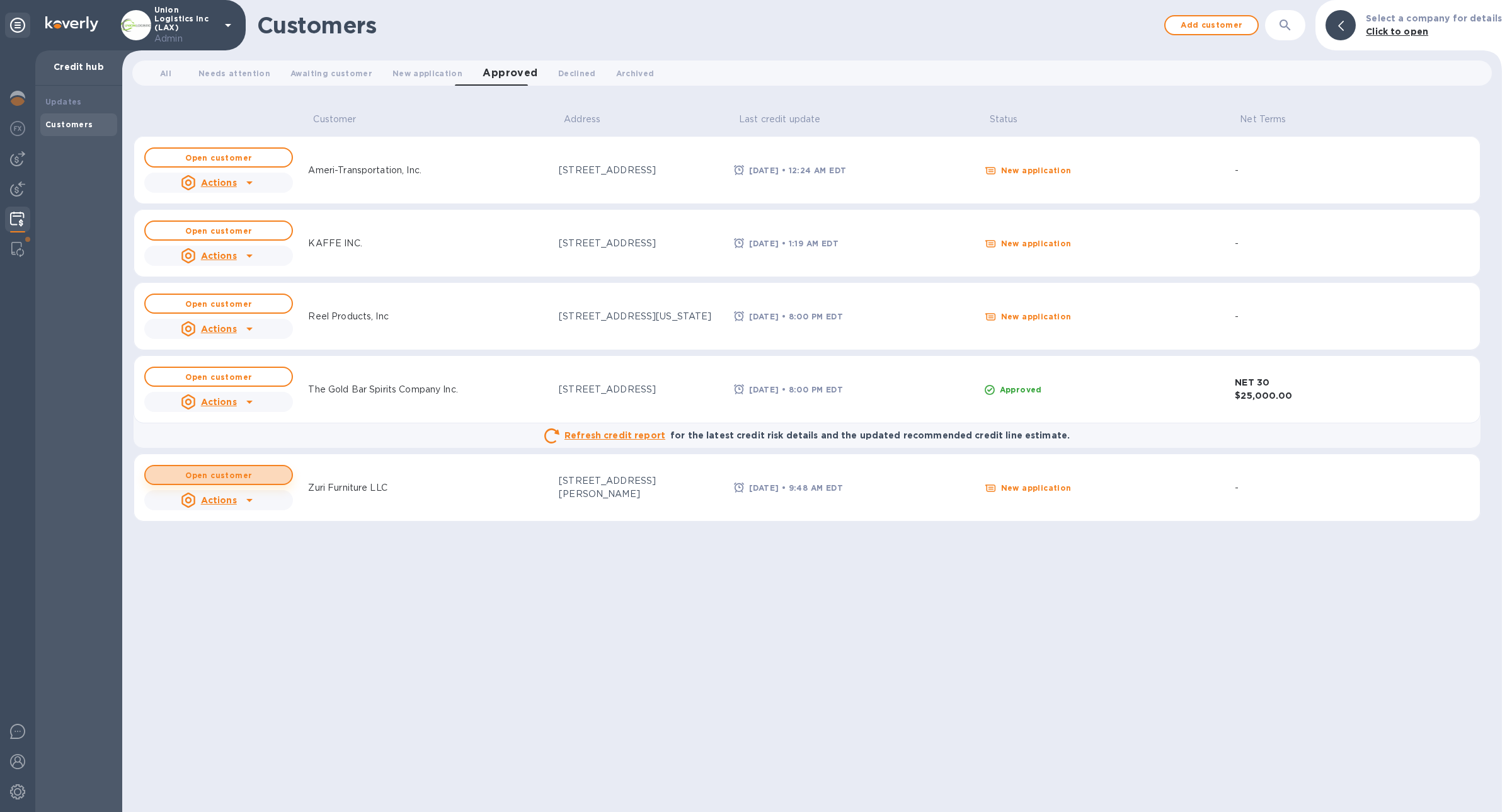
click at [234, 474] on b "Open customer" at bounding box center [218, 475] width 66 height 10
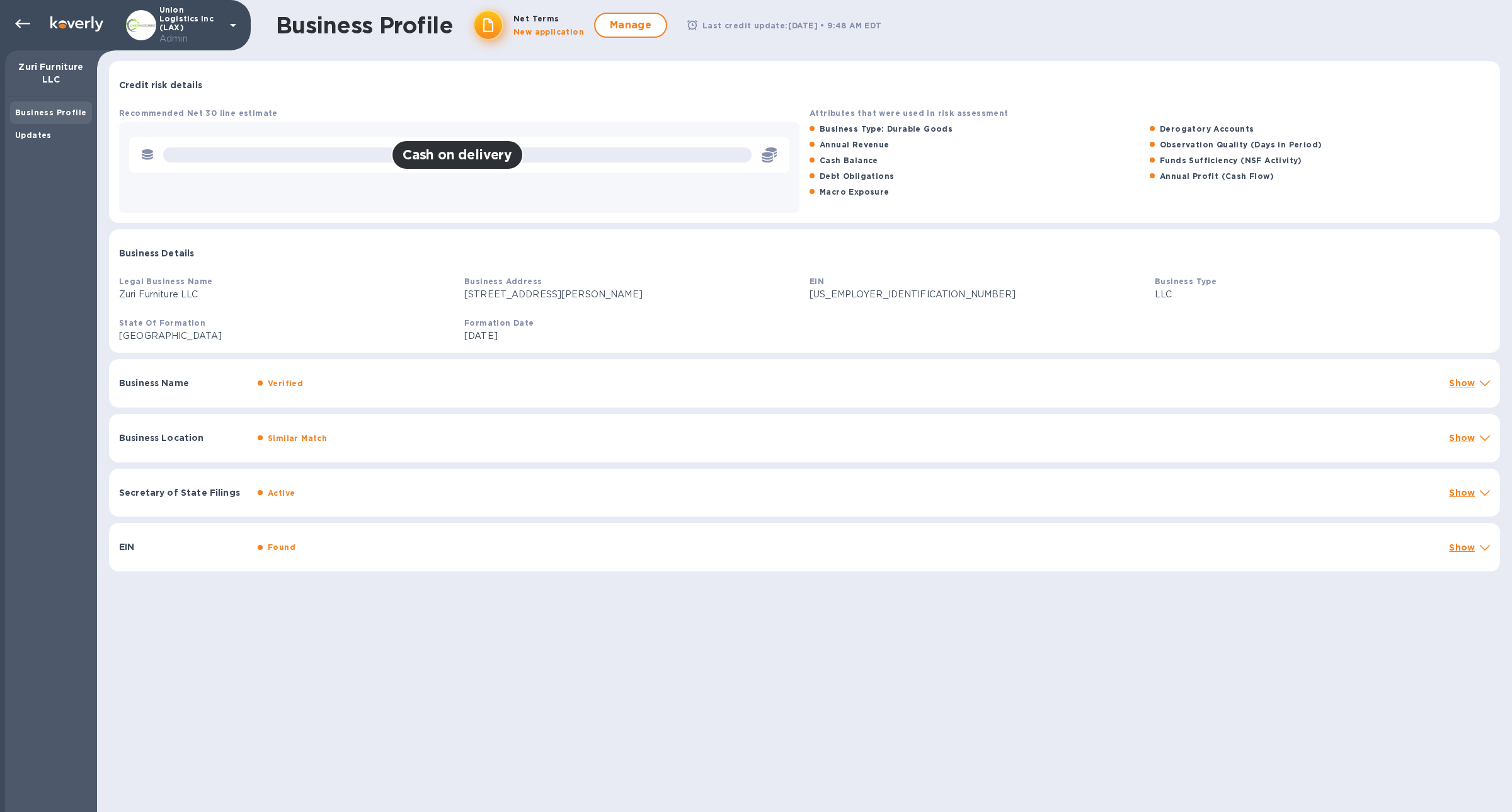
click at [44, 110] on b "Business Profile" at bounding box center [51, 113] width 71 height 10
